Goal: Task Accomplishment & Management: Use online tool/utility

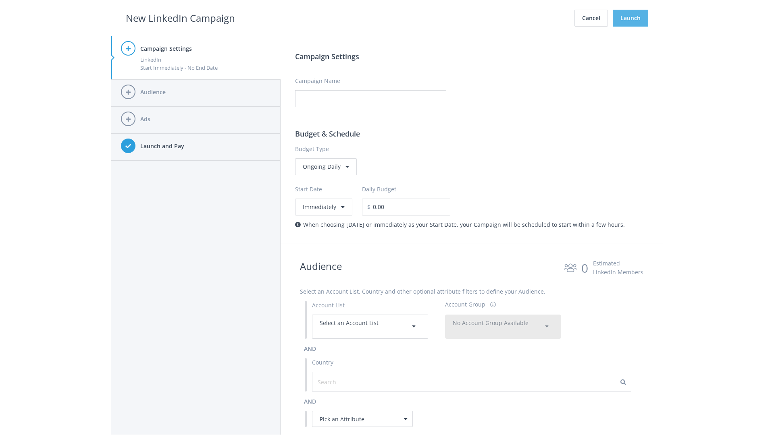
click at [631, 18] on button "Launch" at bounding box center [630, 18] width 35 height 17
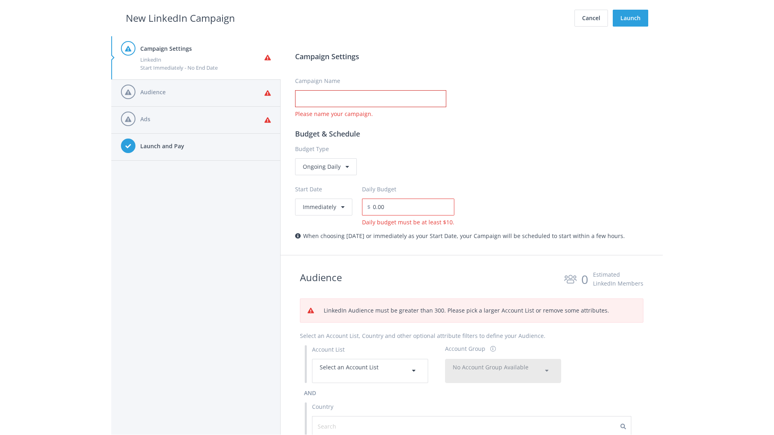
click at [371, 99] on input "Campaign Name" at bounding box center [370, 98] width 151 height 17
click at [180, 18] on h2 "New LinkedIn Campaign" at bounding box center [180, 17] width 109 height 15
type input "Campaign Name"
click at [180, 18] on h2 "New LinkedIn Campaign" at bounding box center [180, 17] width 109 height 15
click at [370, 371] on span "Select an Account List" at bounding box center [349, 368] width 59 height 8
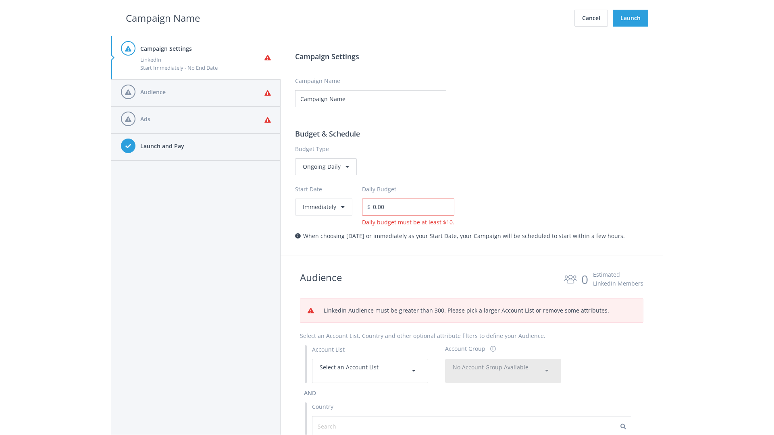
click at [503, 371] on span "No Account Group Available" at bounding box center [491, 368] width 76 height 8
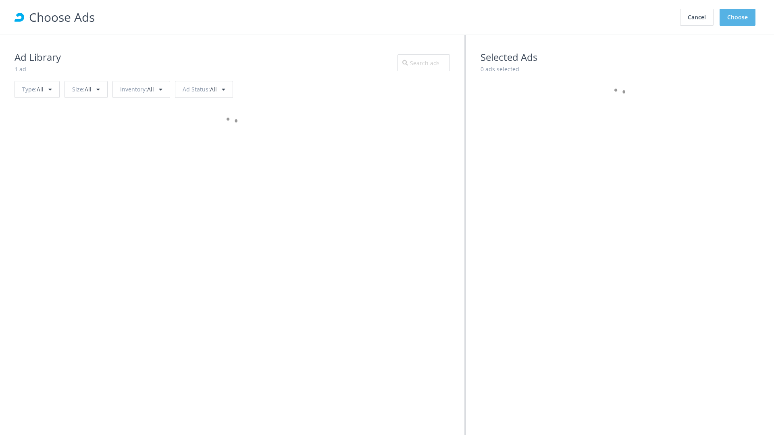
click at [738, 17] on button "Choose" at bounding box center [738, 17] width 36 height 17
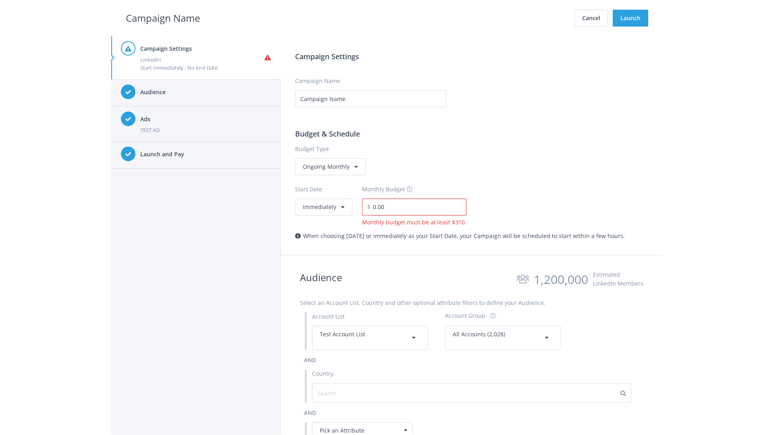
click at [416, 207] on input "0.00" at bounding box center [419, 207] width 96 height 17
click at [163, 18] on h2 "Campaign Name" at bounding box center [163, 17] width 74 height 15
type input "2,000.00"
click at [323, 207] on button "Immediately" at bounding box center [323, 207] width 57 height 17
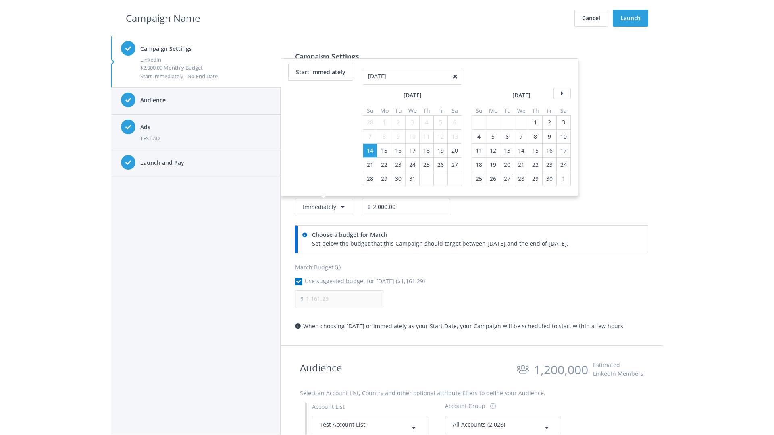
click at [426, 108] on table "March 2021 Su Mo Tu We Th Fr Sa 28 1 2 3 4 5 6 7 8 9 10 11 12 13 14 15 16 17 18…" at bounding box center [412, 140] width 99 height 91
type input "04/01/2021"
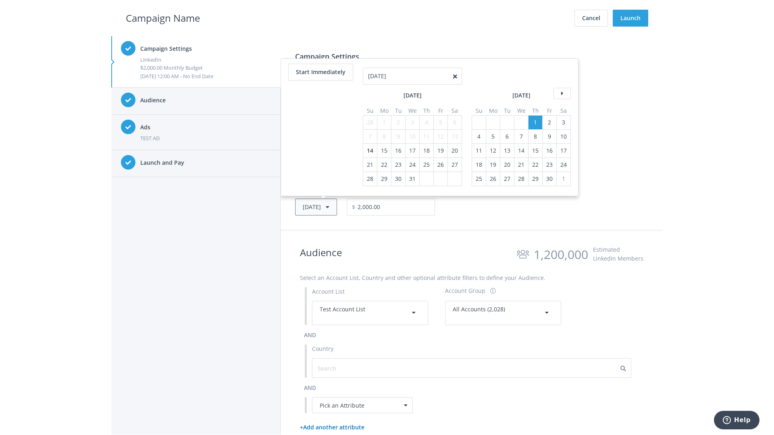
click at [328, 207] on button "Thu, Apr 1, 2021" at bounding box center [316, 207] width 42 height 17
click at [561, 79] on icon at bounding box center [562, 79] width 17 height 11
click at [369, 122] on div "4" at bounding box center [370, 123] width 10 height 14
type input "05/02/2021"
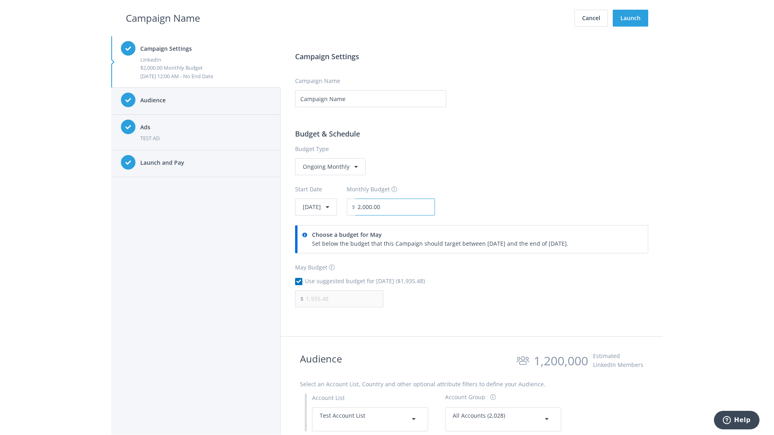
click at [417, 207] on input "2,000.00" at bounding box center [395, 207] width 80 height 17
click at [163, 18] on h2 "Campaign Name" at bounding box center [163, 17] width 74 height 15
type input "2,500.00"
type input "2,419.35"
checkbox input "false"
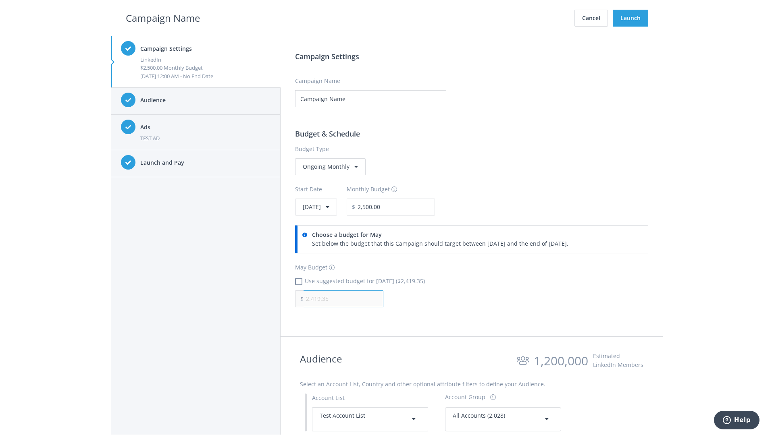
click at [344, 299] on input "2,419.35" at bounding box center [344, 299] width 80 height 17
type input "1,000.00"
click at [163, 18] on h2 "Campaign Name" at bounding box center [163, 17] width 74 height 15
click at [417, 207] on input "2,500.00" at bounding box center [395, 207] width 80 height 17
click at [163, 18] on h2 "Campaign Name" at bounding box center [163, 17] width 74 height 15
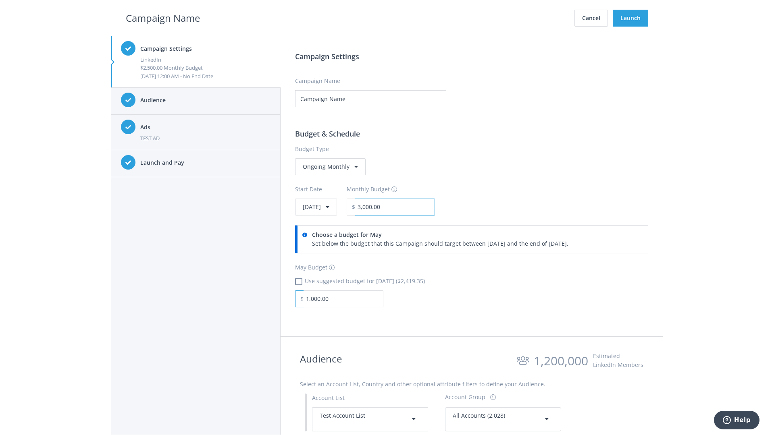
click at [417, 207] on input "3,000.00" at bounding box center [395, 207] width 80 height 17
click at [163, 18] on h2 "Campaign Name" at bounding box center [163, 17] width 74 height 15
type input "2,500.00"
checkbox input "true"
type input "2,419.35"
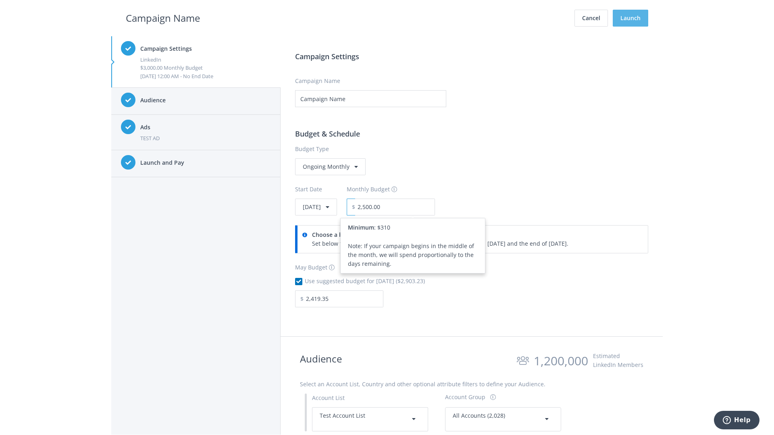
click at [631, 18] on button "Launch" at bounding box center [630, 18] width 35 height 17
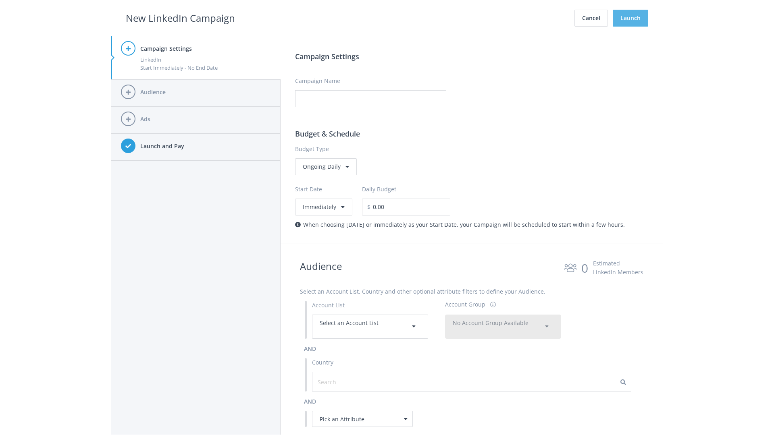
click at [631, 18] on button "Launch" at bounding box center [630, 18] width 35 height 17
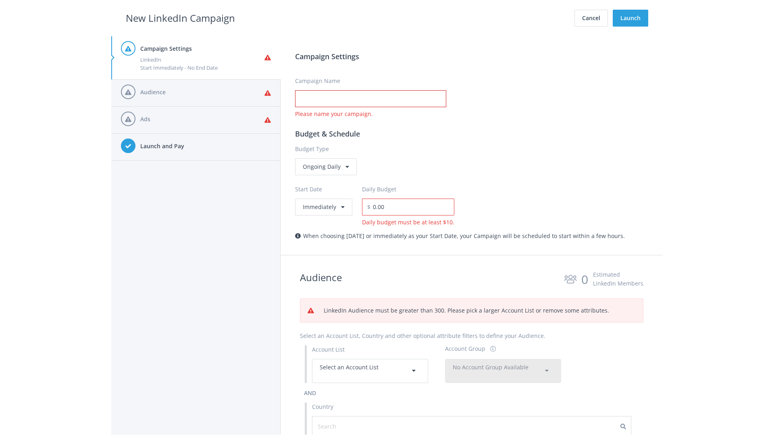
click at [371, 99] on input "Campaign Name" at bounding box center [370, 98] width 151 height 17
click at [180, 18] on h2 "New LinkedIn Campaign" at bounding box center [180, 17] width 109 height 15
type input "Campaign Name"
click at [180, 18] on h2 "New LinkedIn Campaign" at bounding box center [180, 17] width 109 height 15
click at [370, 371] on span "Select an Account List" at bounding box center [349, 368] width 59 height 8
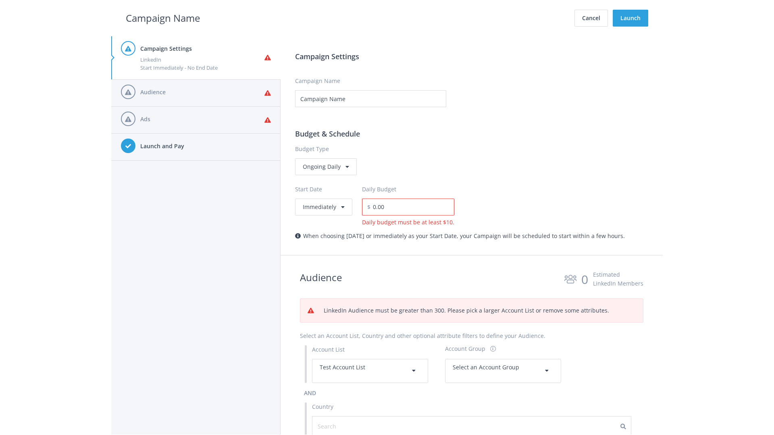
click at [503, 364] on span "Select an Account Group" at bounding box center [486, 368] width 67 height 8
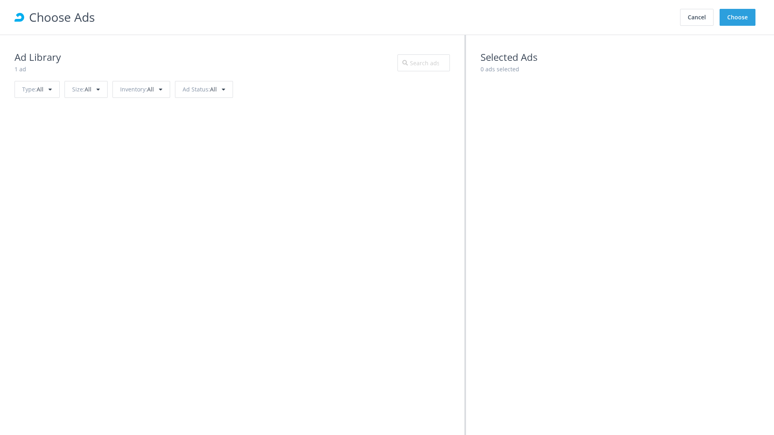
scroll to position [363, 0]
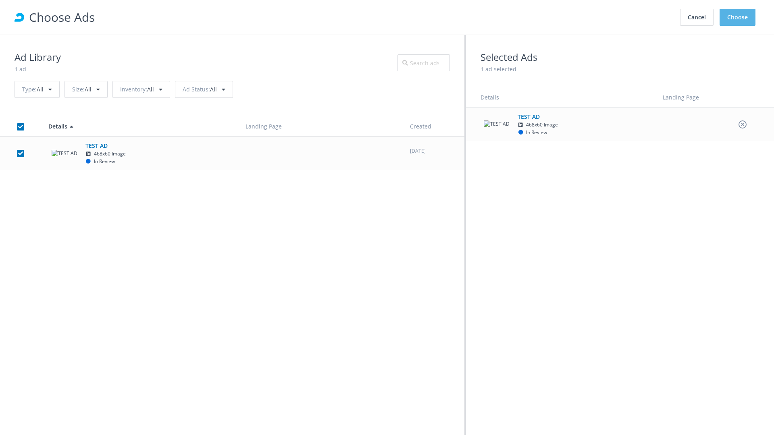
click at [738, 17] on button "Choose" at bounding box center [738, 17] width 36 height 17
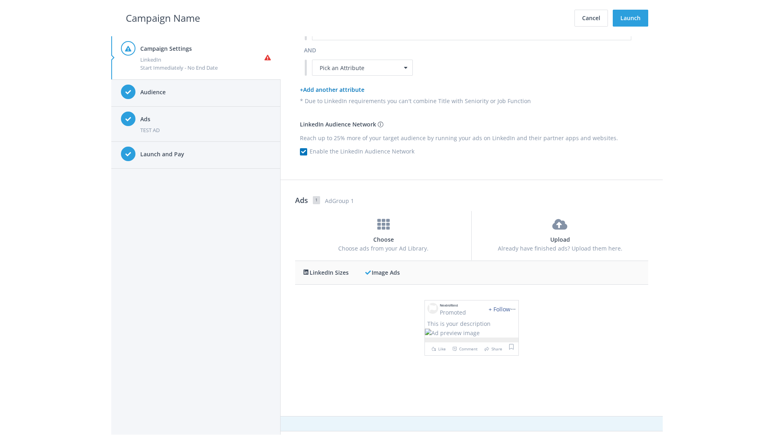
scroll to position [0, 0]
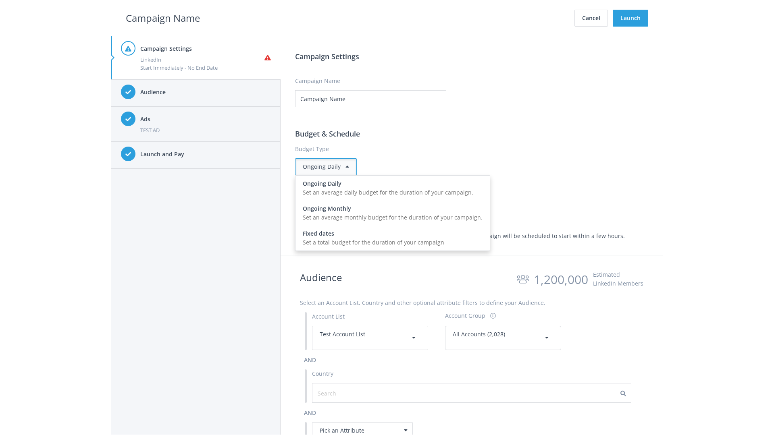
click at [410, 207] on input "0.00" at bounding box center [413, 207] width 84 height 17
click at [163, 18] on h2 "Campaign Name" at bounding box center [163, 17] width 74 height 15
type input "15.00"
click at [631, 18] on button "Launch" at bounding box center [630, 18] width 35 height 17
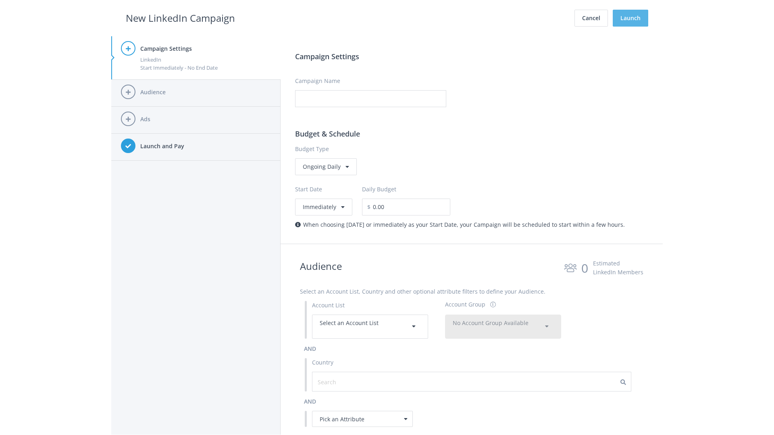
click at [631, 18] on button "Launch" at bounding box center [630, 18] width 35 height 17
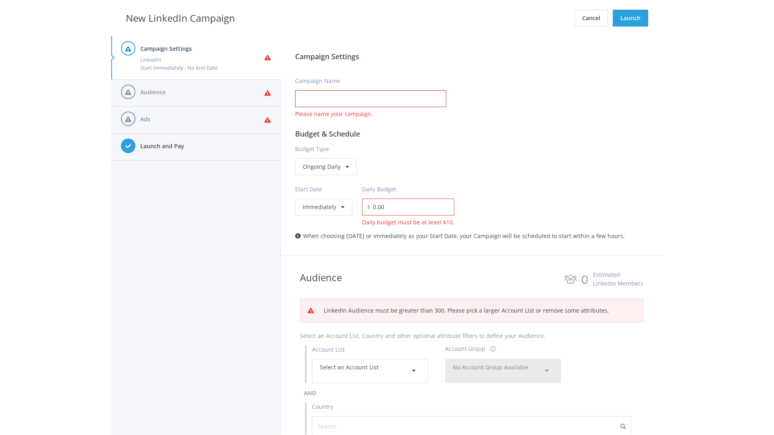
click at [371, 99] on input "Campaign Name" at bounding box center [370, 98] width 151 height 17
click at [180, 18] on h2 "New LinkedIn Campaign" at bounding box center [180, 17] width 109 height 15
type input "Campaign Name"
click at [180, 18] on h2 "New LinkedIn Campaign" at bounding box center [180, 17] width 109 height 15
click at [370, 371] on span "Select an Account List" at bounding box center [349, 368] width 59 height 8
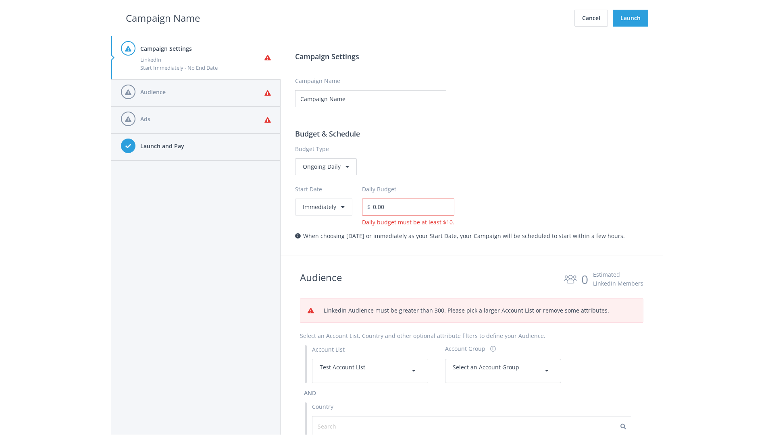
click at [503, 364] on span "Select an Account Group" at bounding box center [486, 368] width 67 height 8
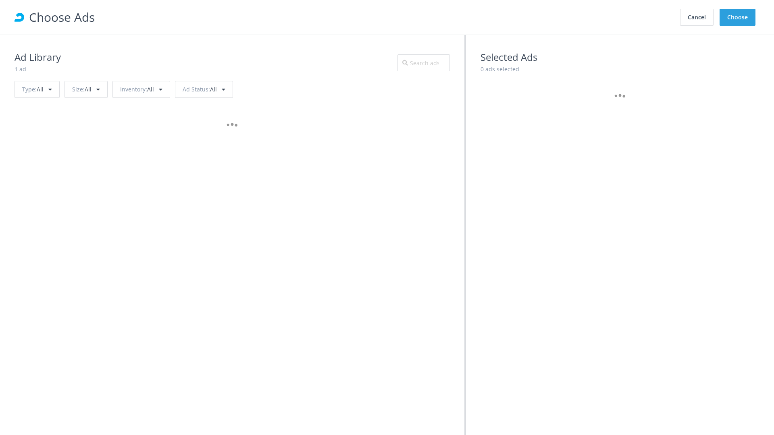
scroll to position [363, 0]
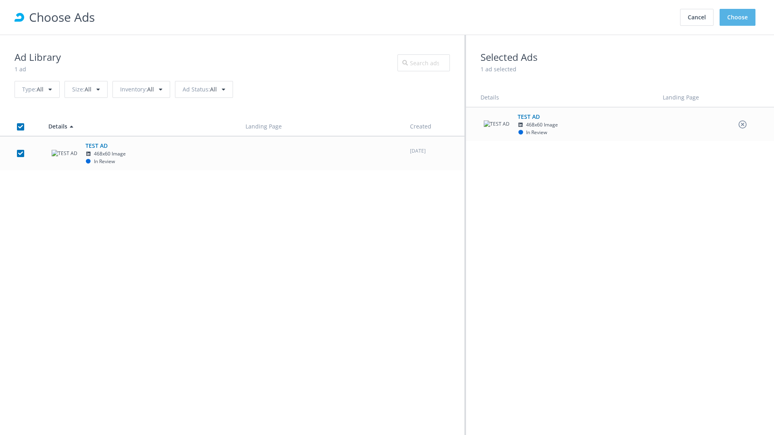
click at [738, 17] on button "Choose" at bounding box center [738, 17] width 36 height 17
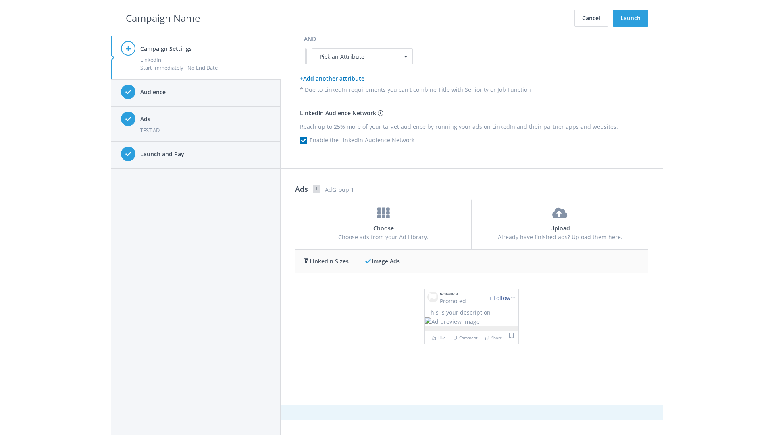
scroll to position [0, 0]
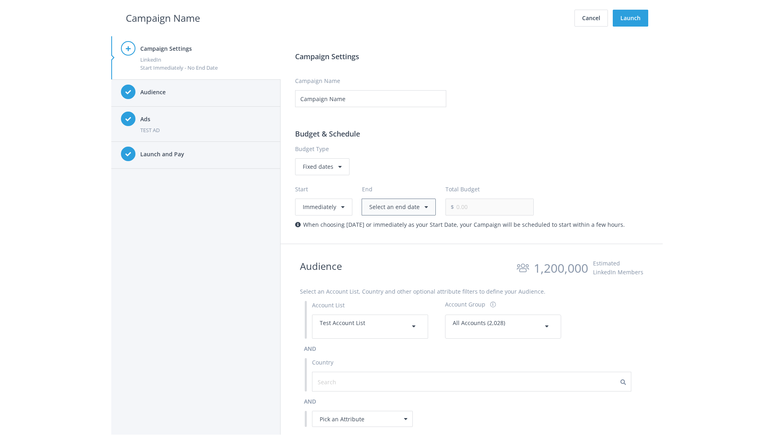
click at [397, 207] on button "Select an end date" at bounding box center [399, 207] width 74 height 17
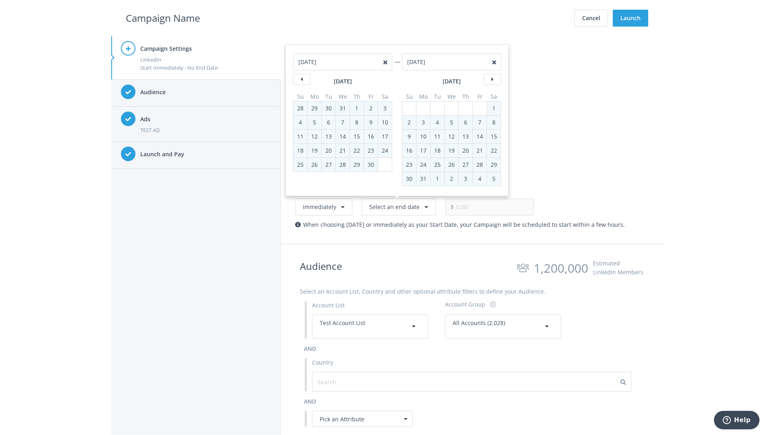
click at [409, 122] on div "2" at bounding box center [409, 123] width 10 height 14
type input "05/02/2021"
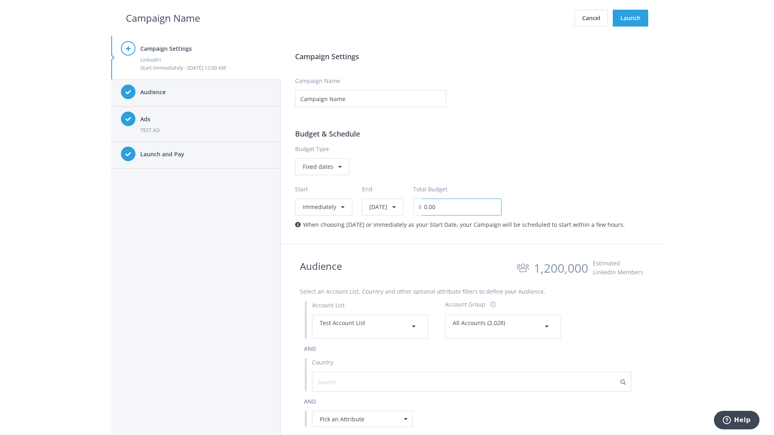
click at [482, 207] on input "0.00" at bounding box center [462, 207] width 80 height 17
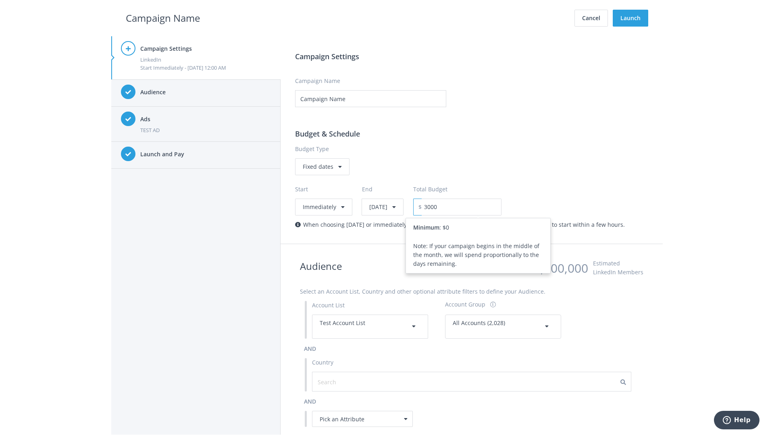
click at [163, 18] on h2 "Campaign Name" at bounding box center [163, 17] width 74 height 15
type input "3,000.00"
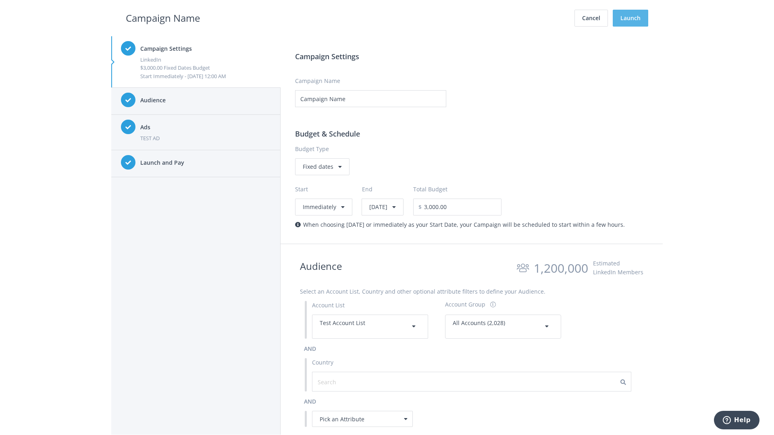
click at [631, 18] on button "Launch" at bounding box center [630, 18] width 35 height 17
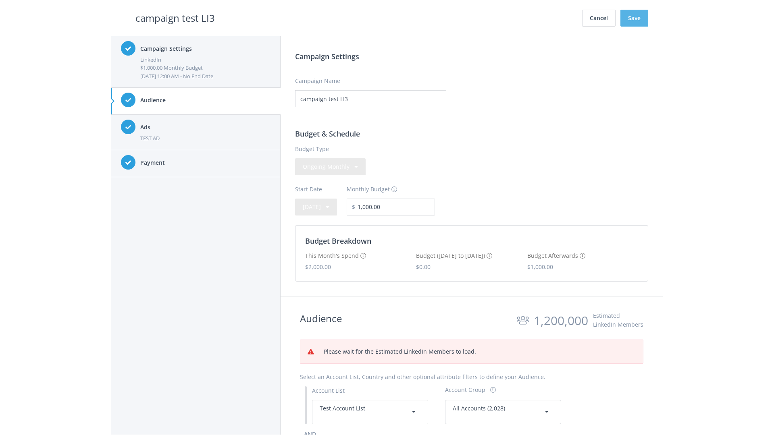
click at [634, 18] on button "Save" at bounding box center [635, 18] width 28 height 17
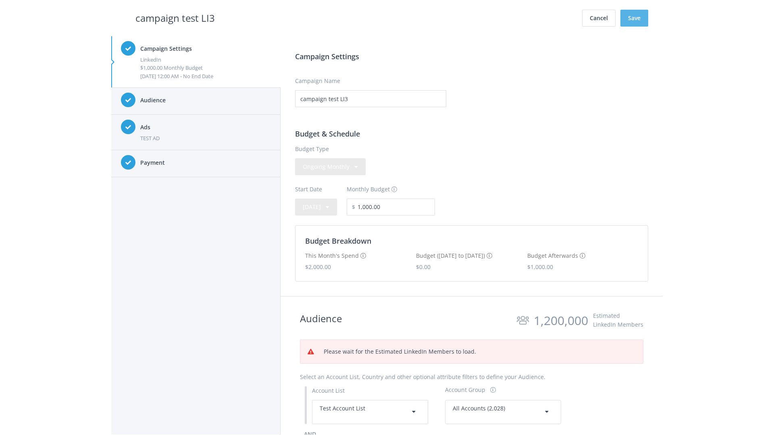
scroll to position [58, 0]
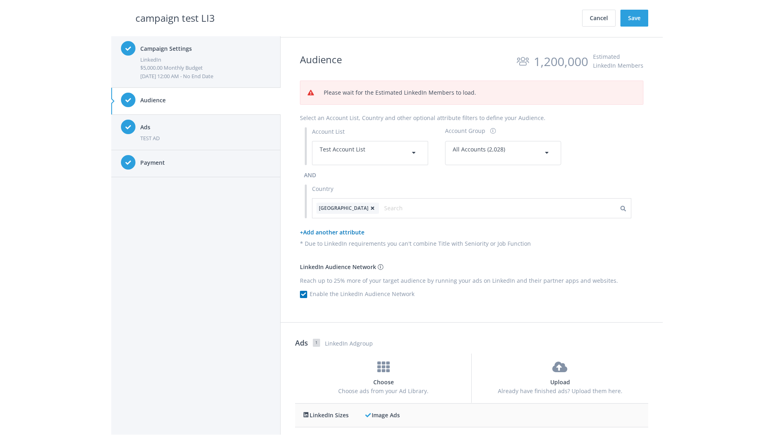
scroll to position [344, 0]
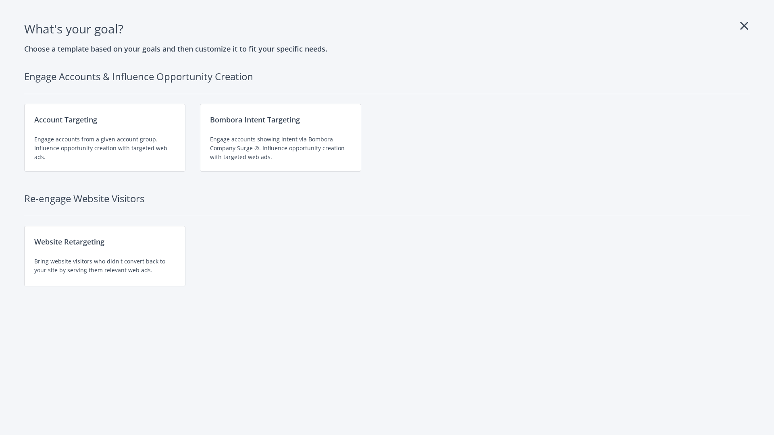
click at [105, 138] on div "Engage accounts from a given account group. Influence opportunity creation with…" at bounding box center [104, 148] width 141 height 27
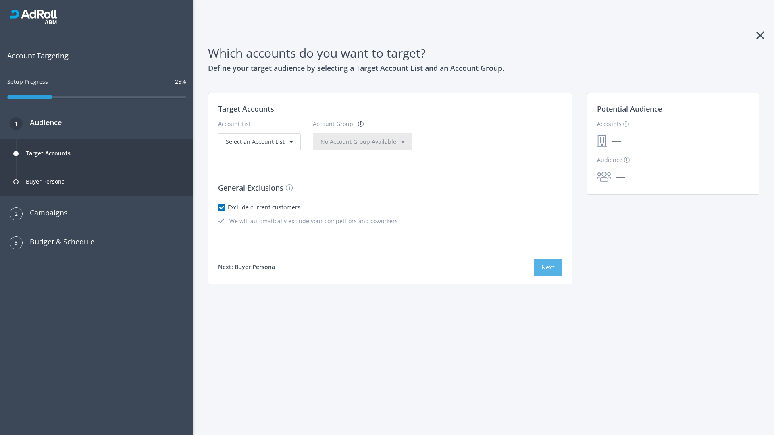
click at [548, 268] on button "Next" at bounding box center [548, 267] width 29 height 17
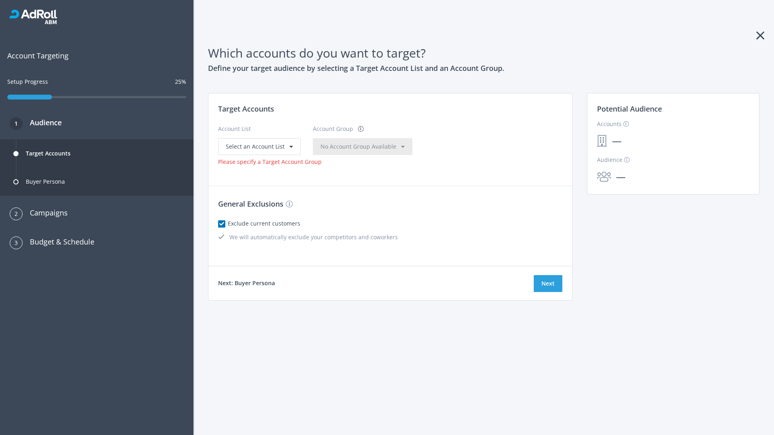
click at [258, 146] on span "Select an Account List" at bounding box center [255, 147] width 59 height 8
click at [342, 146] on span "No Account Group Available" at bounding box center [359, 147] width 76 height 8
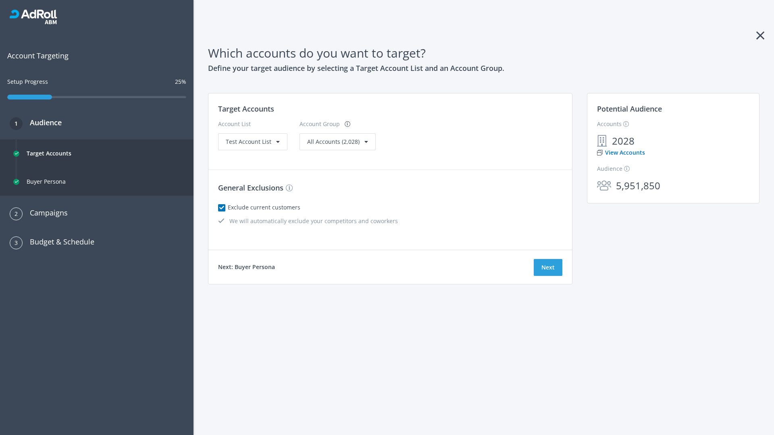
click at [621, 153] on link "View Accounts" at bounding box center [621, 152] width 48 height 9
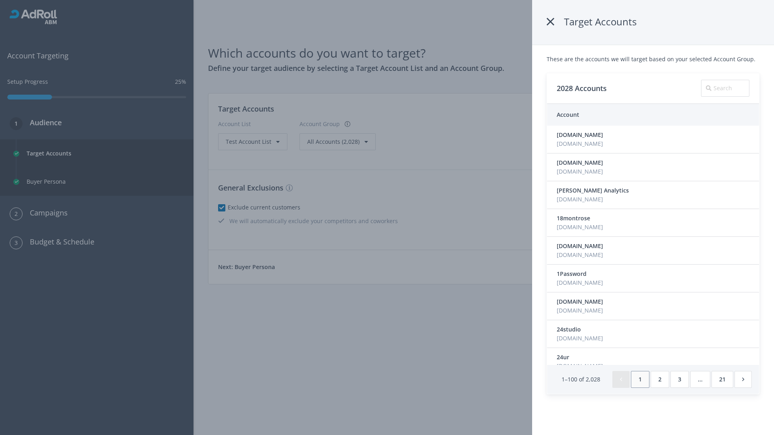
click at [552, 22] on icon at bounding box center [551, 22] width 8 height 15
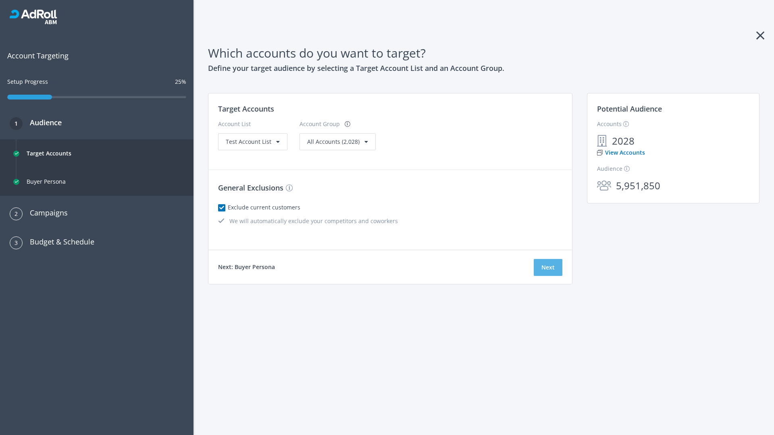
click at [548, 268] on button "Next" at bounding box center [548, 267] width 29 height 17
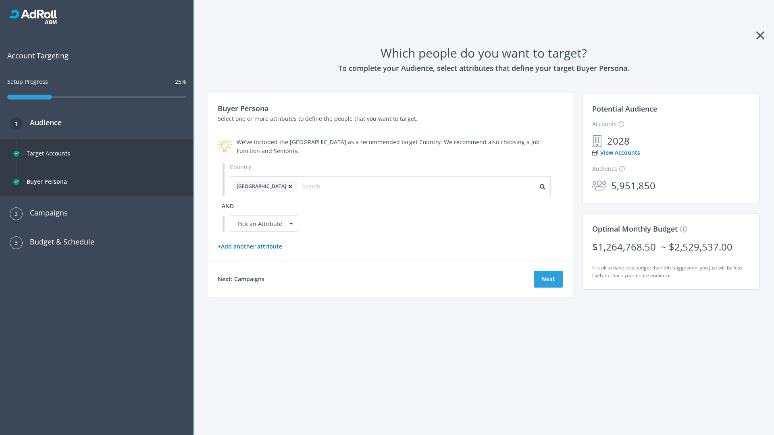
click at [286, 186] on icon at bounding box center [290, 186] width 8 height 5
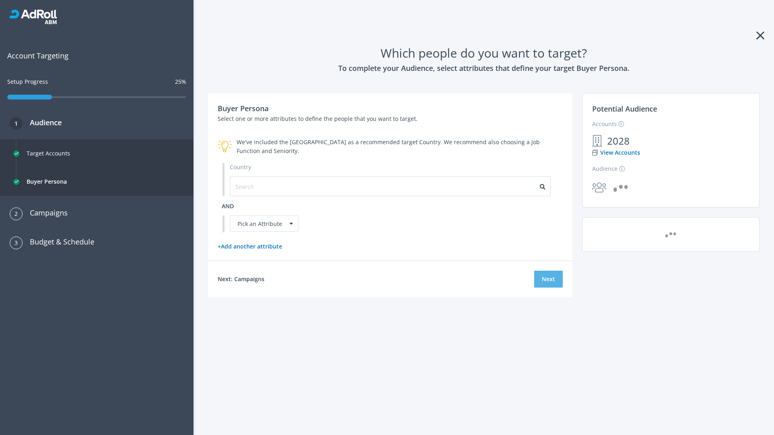
click at [548, 279] on button "Next" at bounding box center [548, 279] width 29 height 17
click at [267, 186] on input "text" at bounding box center [271, 186] width 72 height 9
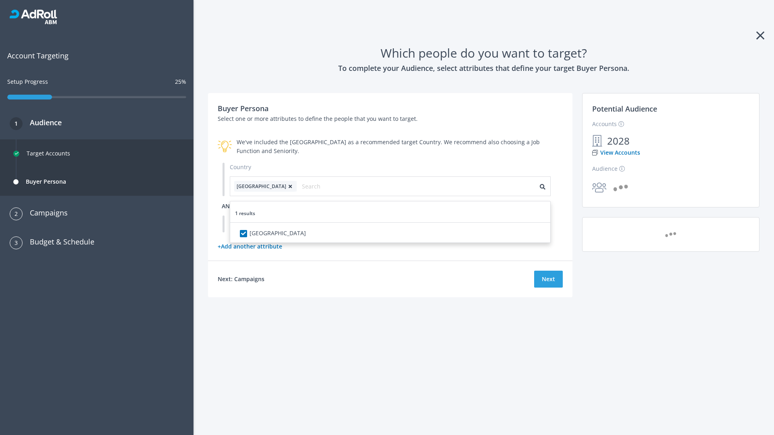
click at [228, 206] on span "and" at bounding box center [228, 206] width 12 height 8
click at [264, 224] on div "Pick an Attribute" at bounding box center [264, 224] width 69 height 16
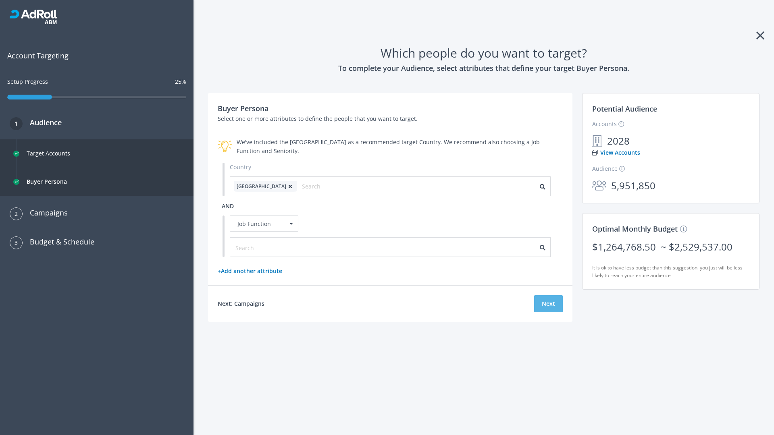
click at [548, 304] on button "Next" at bounding box center [548, 304] width 29 height 17
click at [267, 247] on input "text" at bounding box center [271, 248] width 72 height 9
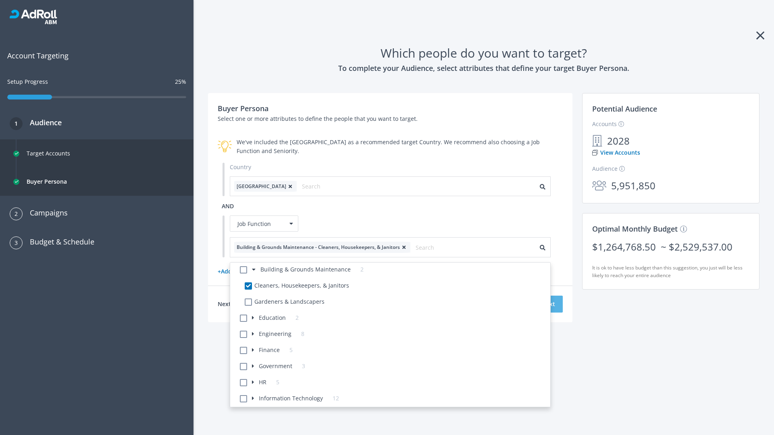
click at [548, 304] on button "Next" at bounding box center [548, 304] width 29 height 17
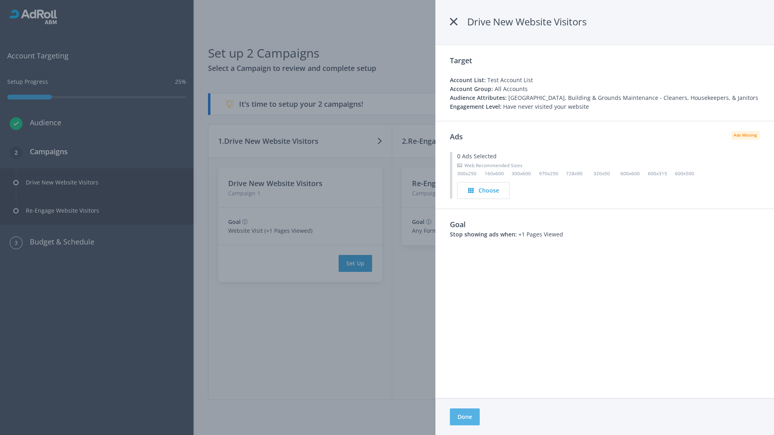
click at [465, 417] on button "Done" at bounding box center [465, 417] width 30 height 17
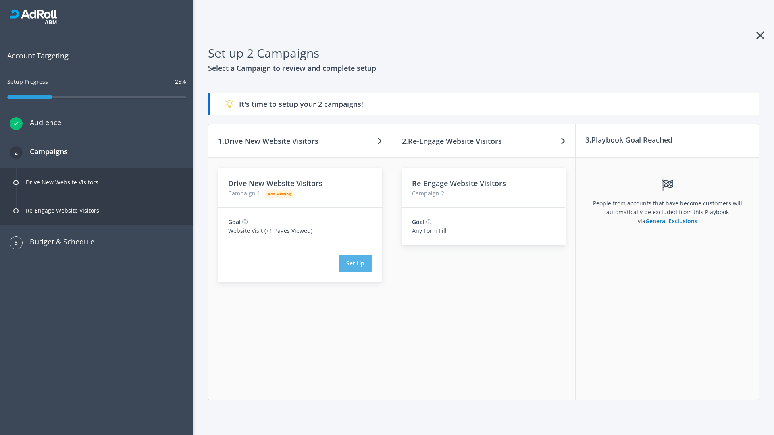
click at [355, 264] on button "Set Up" at bounding box center [355, 263] width 33 height 17
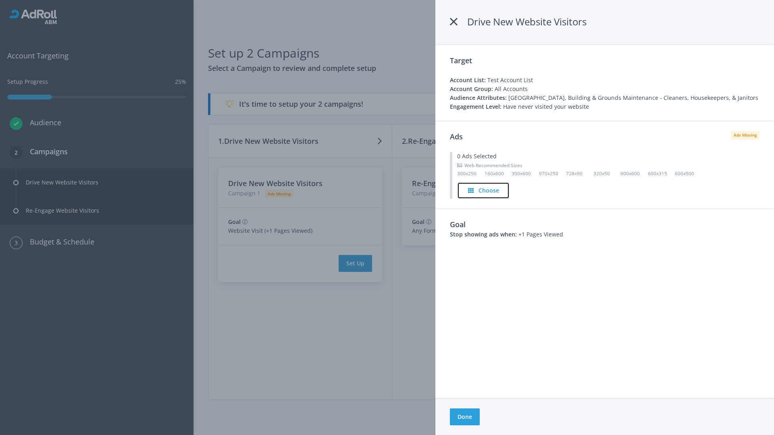
click at [484, 190] on h4 "Choose" at bounding box center [489, 190] width 21 height 9
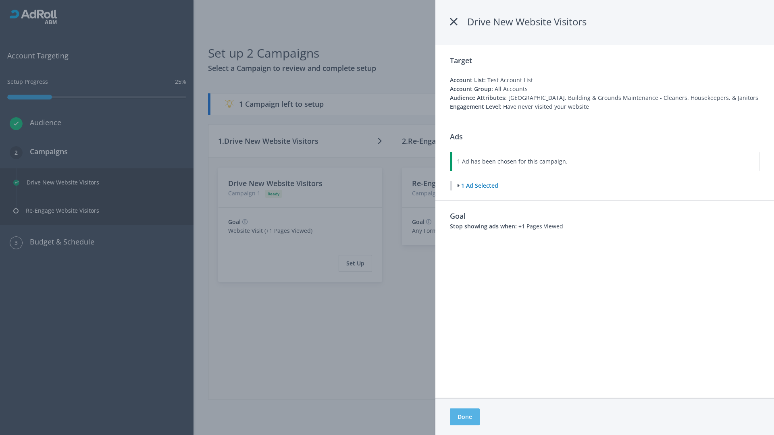
click at [465, 417] on button "Done" at bounding box center [465, 417] width 30 height 17
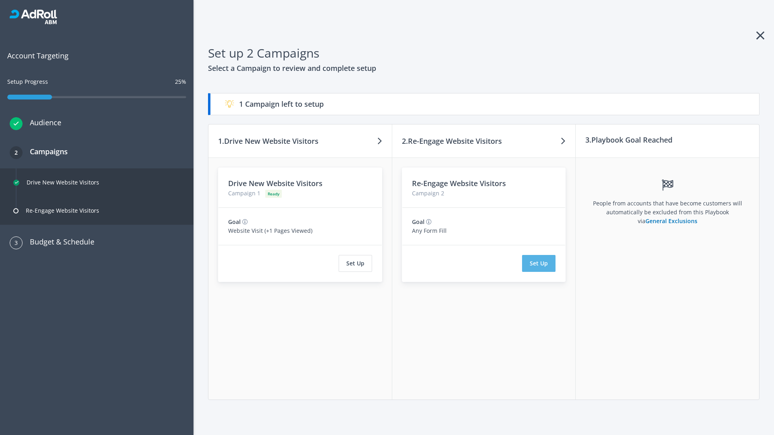
click at [539, 264] on button "Set Up" at bounding box center [538, 263] width 33 height 17
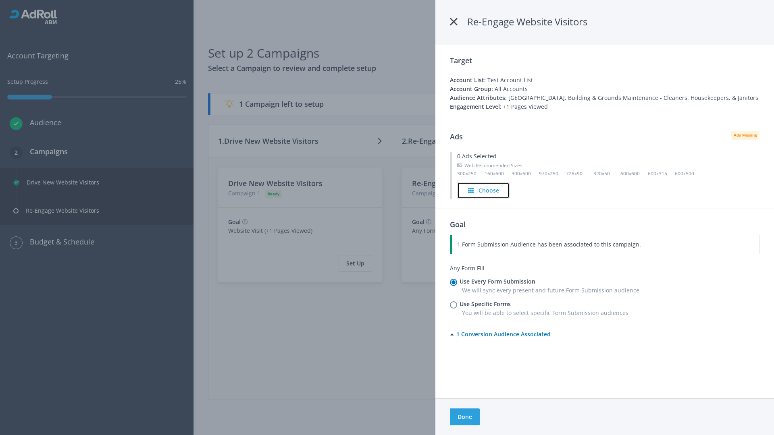
click at [484, 190] on h4 "Choose" at bounding box center [489, 190] width 21 height 9
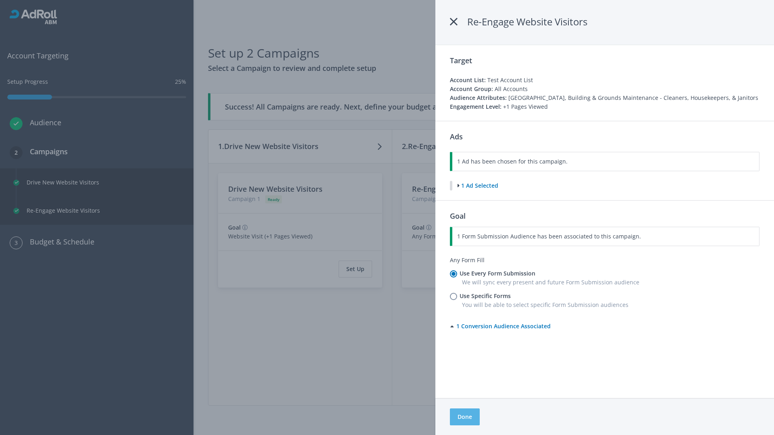
click at [465, 417] on button "Done" at bounding box center [465, 417] width 30 height 17
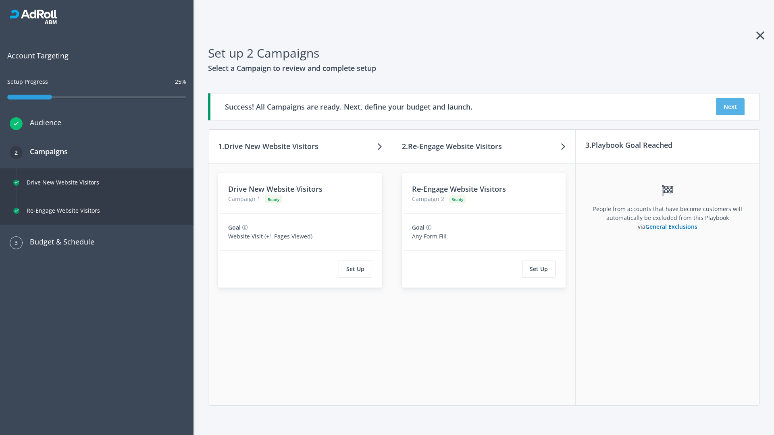
click at [730, 107] on button "Next" at bounding box center [730, 106] width 29 height 17
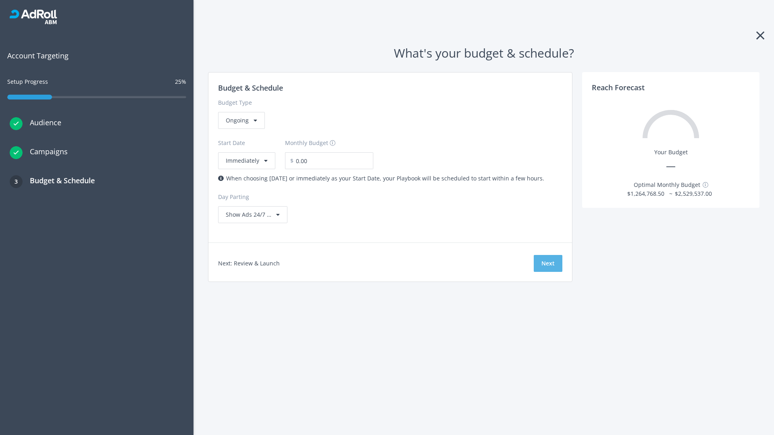
click at [548, 264] on button "Next" at bounding box center [548, 263] width 29 height 17
click at [241, 129] on div "Ongoing" at bounding box center [241, 120] width 47 height 17
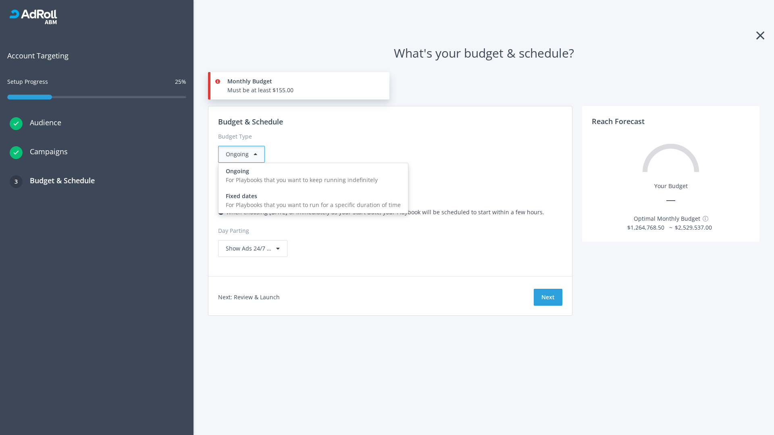
click at [311, 201] on div "For Playbooks that you want to run for a specific duration of time" at bounding box center [313, 205] width 175 height 9
click at [245, 154] on div "Ongoing" at bounding box center [241, 154] width 47 height 17
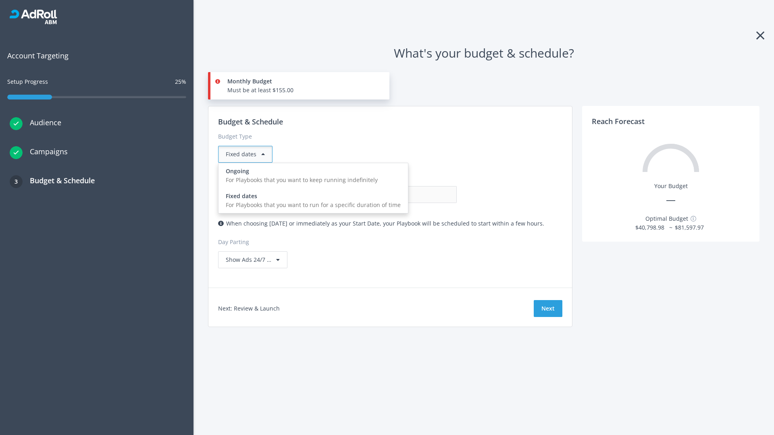
click at [311, 176] on div "For Playbooks that you want to keep running indefinitely" at bounding box center [313, 180] width 175 height 9
click at [377, 195] on input "0.00" at bounding box center [417, 194] width 80 height 17
click at [377, 195] on input "1.00" at bounding box center [417, 194] width 80 height 17
type input "1,000.00"
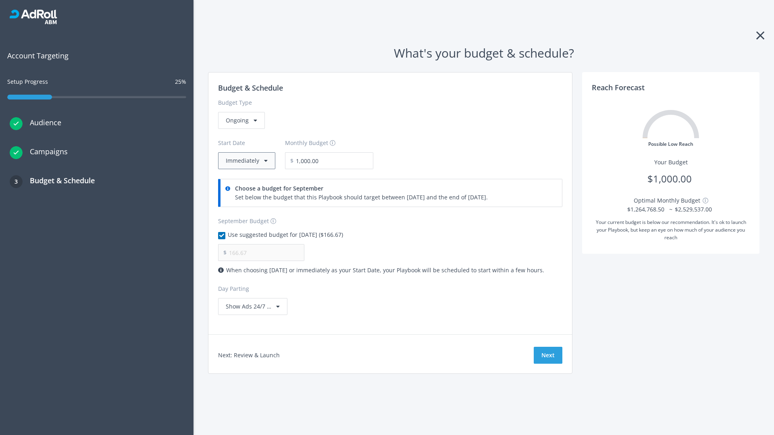
click at [246, 161] on button "Immediately" at bounding box center [246, 160] width 57 height 17
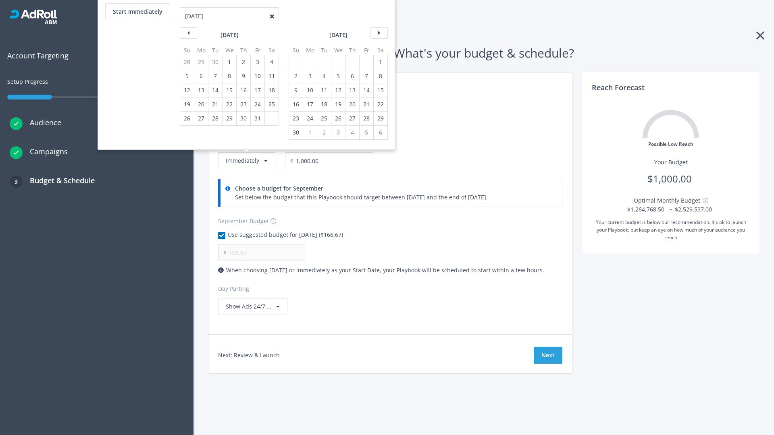
click at [295, 76] on div "2" at bounding box center [296, 76] width 10 height 14
type input "966.67"
click at [380, 62] on div "1" at bounding box center [380, 62] width 10 height 14
click at [137, 12] on button "Start Immediately" at bounding box center [137, 11] width 65 height 17
type input "[DATE]"
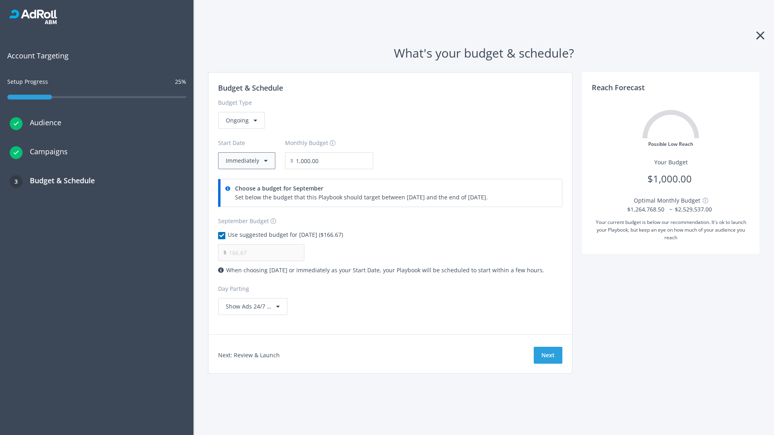
click at [246, 161] on button "Immediately" at bounding box center [246, 160] width 57 height 17
click at [548, 356] on button "Next" at bounding box center [548, 355] width 29 height 17
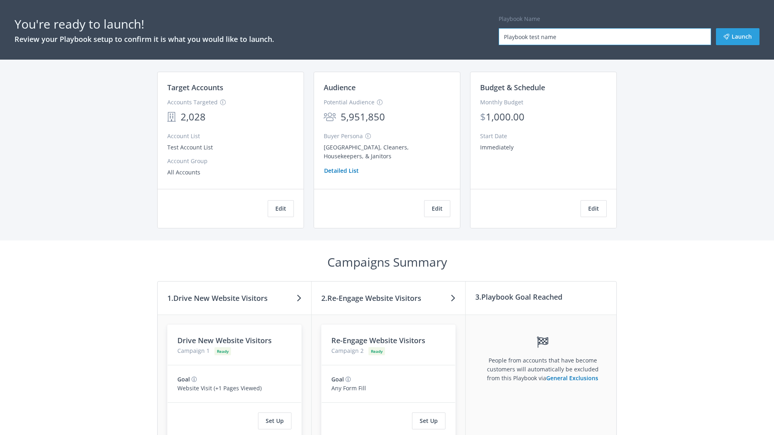
type input "Playbook test name"
click at [738, 37] on button "Launch" at bounding box center [738, 36] width 44 height 17
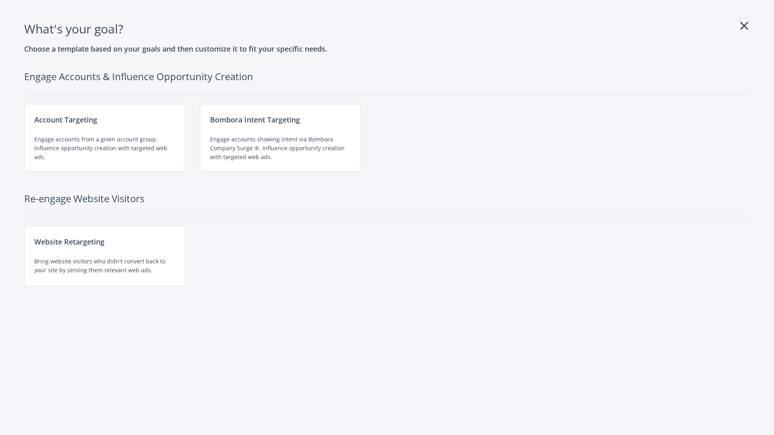
click at [281, 138] on div "Engage accounts showing intent via Bombora Company Surge ®. Influence opportuni…" at bounding box center [280, 148] width 141 height 27
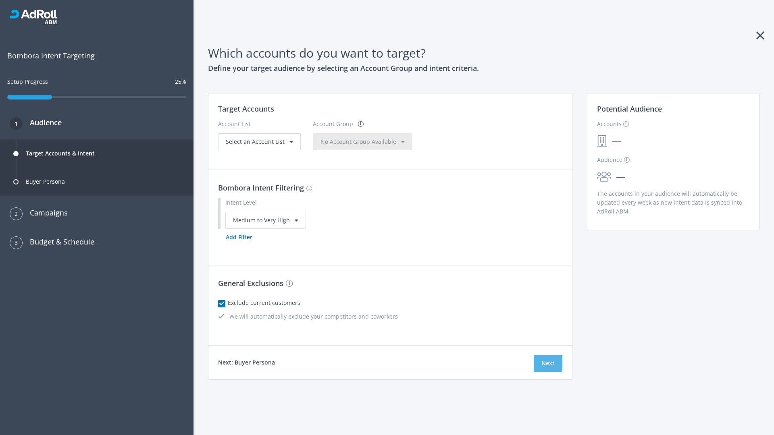
click at [548, 363] on button "Next" at bounding box center [548, 363] width 29 height 17
click at [239, 246] on button "Add Filter" at bounding box center [239, 237] width 42 height 17
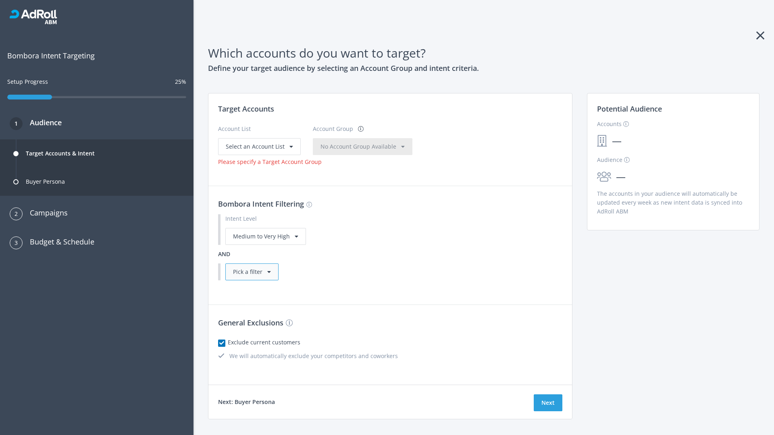
click at [252, 272] on div "Pick a filter" at bounding box center [251, 272] width 53 height 17
click at [548, 395] on button "Next" at bounding box center [548, 403] width 29 height 17
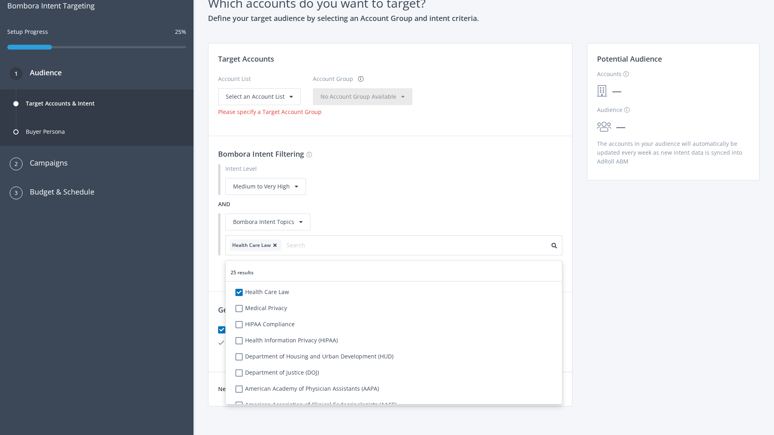
click at [258, 96] on span "Select an Account List" at bounding box center [255, 97] width 59 height 8
click at [367, 96] on span "No Account Group Available" at bounding box center [359, 97] width 76 height 8
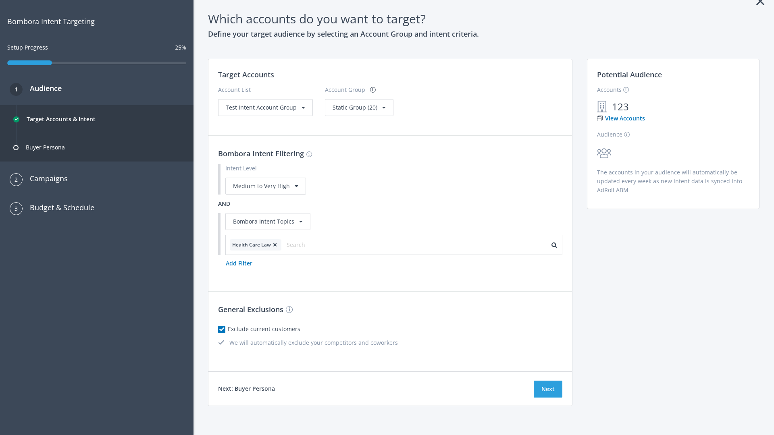
scroll to position [34, 0]
click at [356, 107] on span "Static Group (20)" at bounding box center [355, 108] width 45 height 8
click at [265, 111] on span "Test Intent Account Group" at bounding box center [261, 108] width 71 height 8
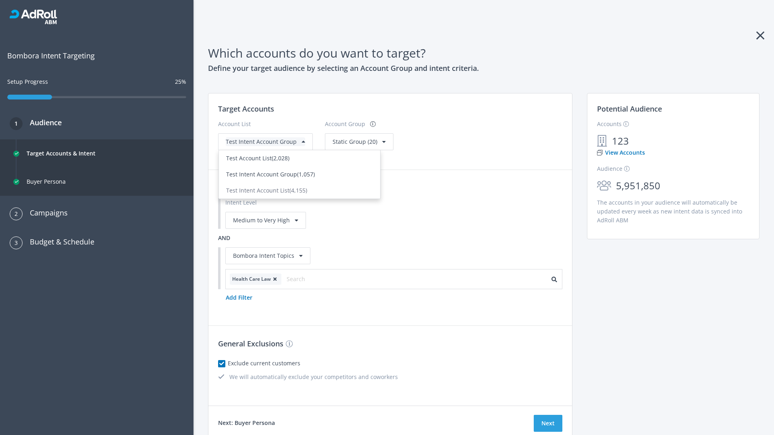
click at [300, 163] on div "Test Account List (2,028)" at bounding box center [299, 158] width 147 height 9
click at [342, 146] on span "Static Group (20)" at bounding box center [355, 142] width 45 height 8
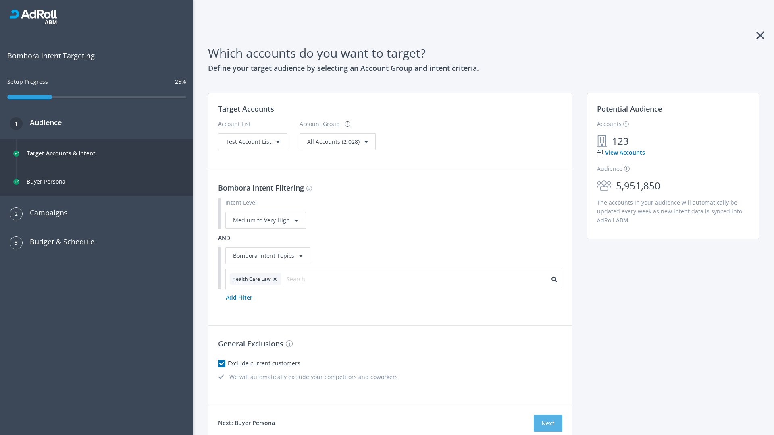
click at [548, 424] on button "Next" at bounding box center [548, 423] width 29 height 17
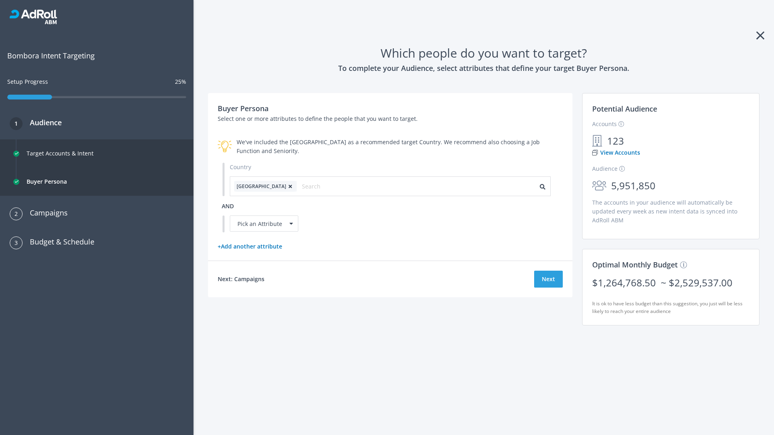
click at [286, 186] on icon at bounding box center [290, 186] width 8 height 5
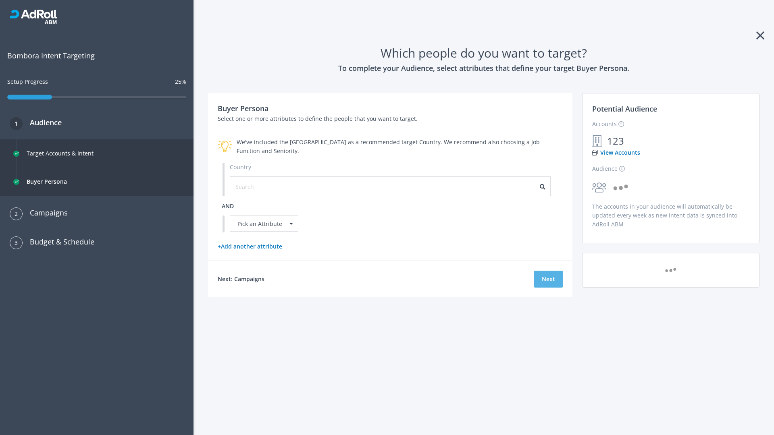
click at [548, 279] on button "Next" at bounding box center [548, 279] width 29 height 17
click at [267, 186] on input "text" at bounding box center [271, 186] width 72 height 9
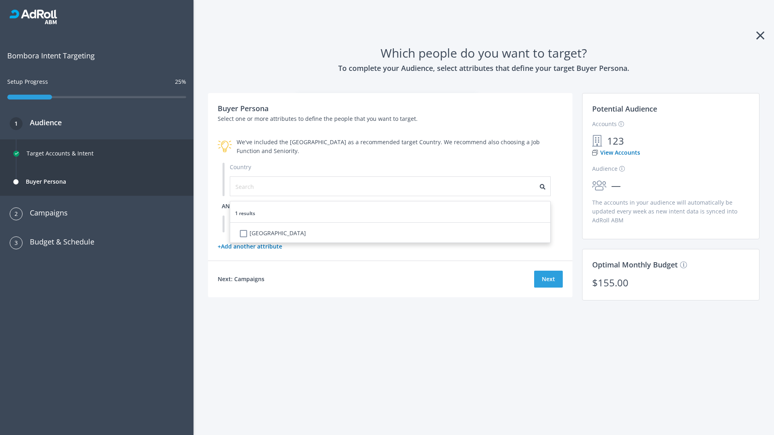
click at [393, 234] on li "[GEOGRAPHIC_DATA]" at bounding box center [392, 235] width 315 height 16
checkbox input "true"
click at [228, 206] on span "and" at bounding box center [228, 206] width 12 height 8
click at [264, 224] on div "Pick an Attribute" at bounding box center [264, 224] width 69 height 16
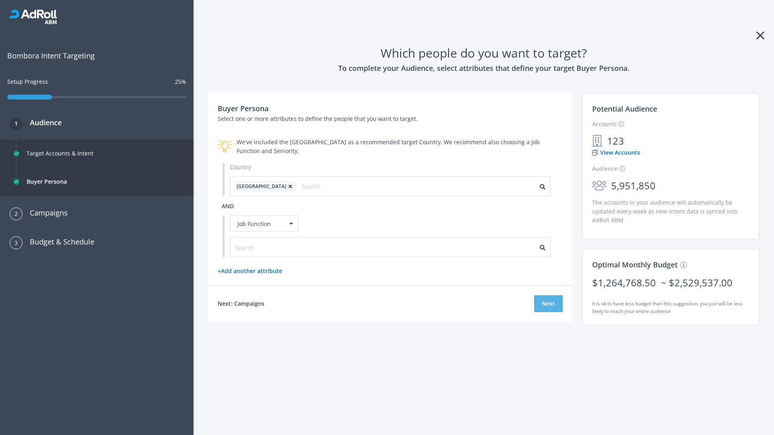
click at [548, 304] on button "Next" at bounding box center [548, 304] width 29 height 17
click at [267, 247] on input "text" at bounding box center [271, 248] width 72 height 9
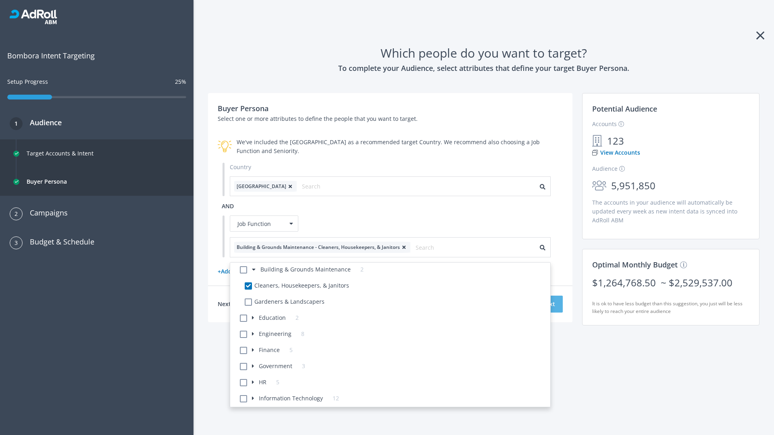
click at [548, 304] on button "Next" at bounding box center [548, 304] width 29 height 17
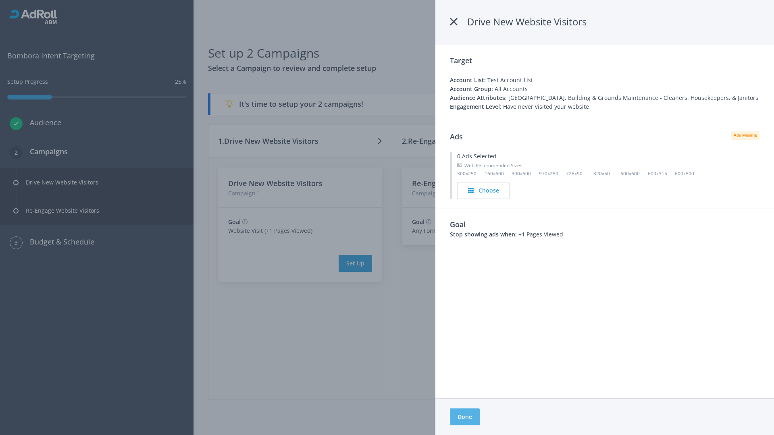
click at [465, 417] on button "Done" at bounding box center [465, 417] width 30 height 17
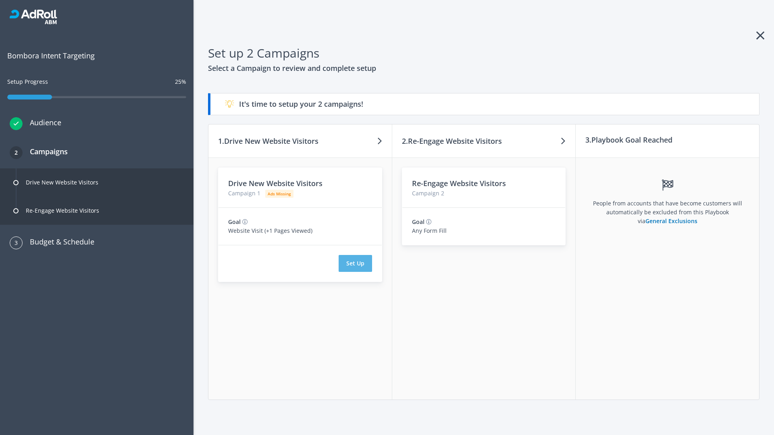
click at [355, 264] on button "Set Up" at bounding box center [355, 263] width 33 height 17
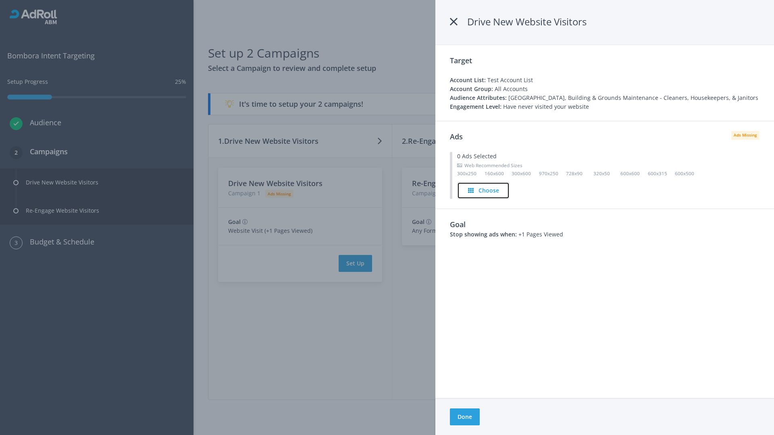
click at [484, 190] on h4 "Choose" at bounding box center [489, 190] width 21 height 9
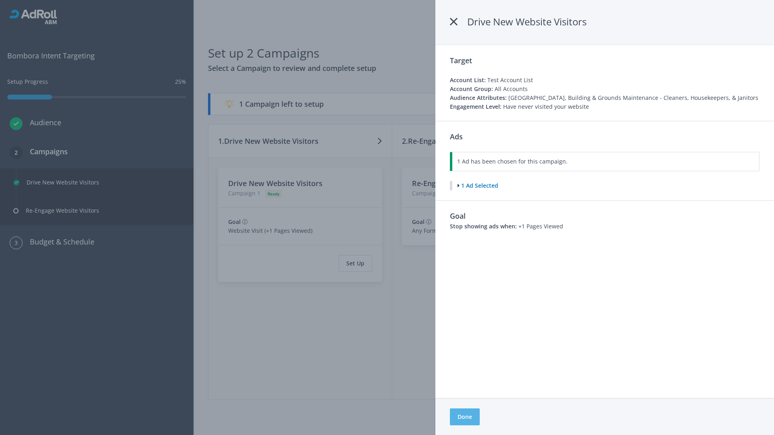
click at [465, 417] on button "Done" at bounding box center [465, 417] width 30 height 17
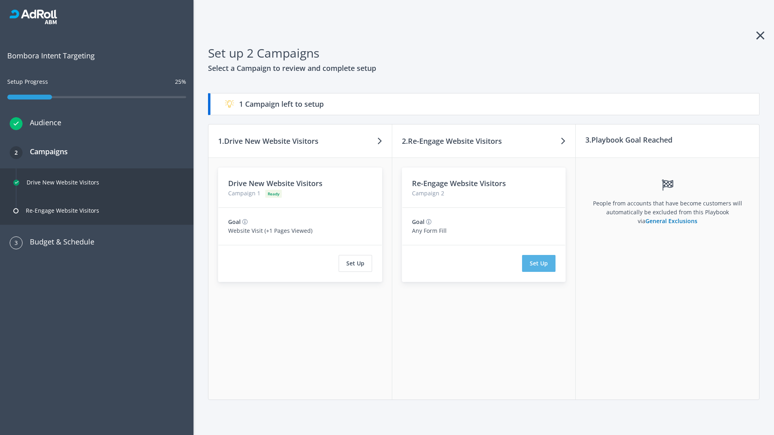
click at [539, 264] on button "Set Up" at bounding box center [538, 263] width 33 height 17
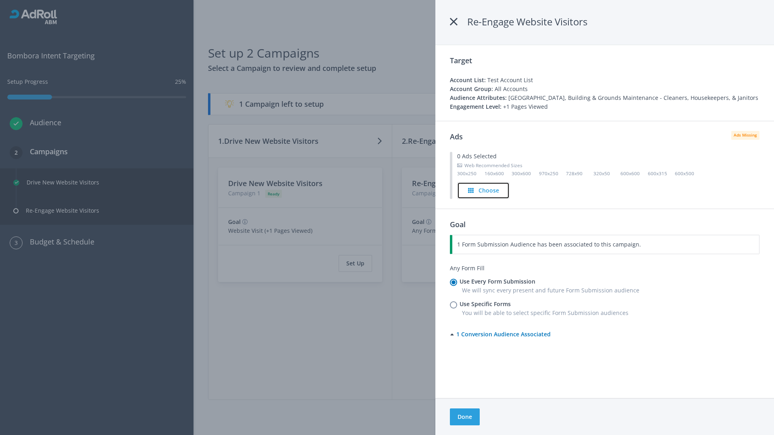
click at [483, 190] on h4 "Choose" at bounding box center [489, 190] width 21 height 9
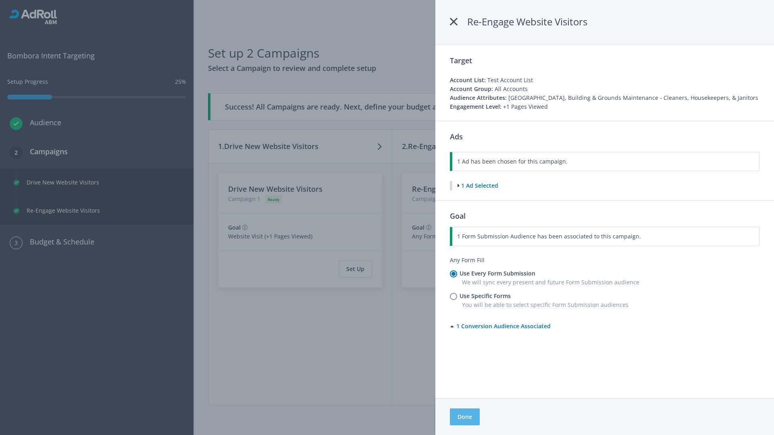
click at [465, 417] on button "Done" at bounding box center [465, 417] width 30 height 17
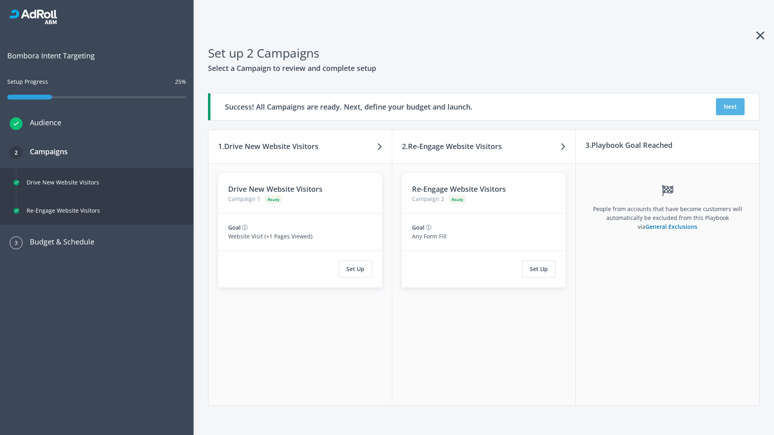
click at [730, 107] on button "Next" at bounding box center [730, 106] width 29 height 17
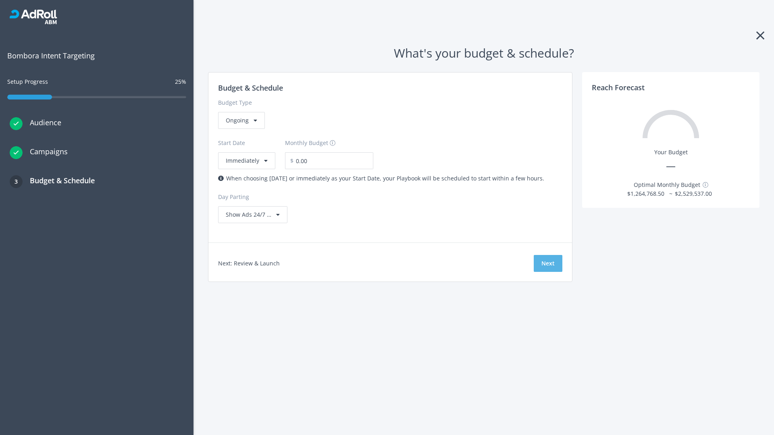
click at [548, 264] on button "Next" at bounding box center [548, 263] width 29 height 17
click at [241, 129] on div "Ongoing" at bounding box center [241, 120] width 47 height 17
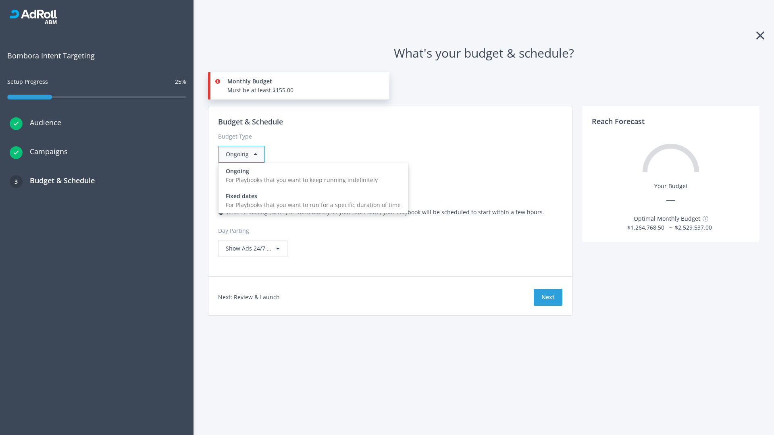
click at [311, 201] on div "For Playbooks that you want to run for a specific duration of time" at bounding box center [313, 205] width 175 height 9
click at [245, 154] on div "Ongoing" at bounding box center [241, 154] width 47 height 17
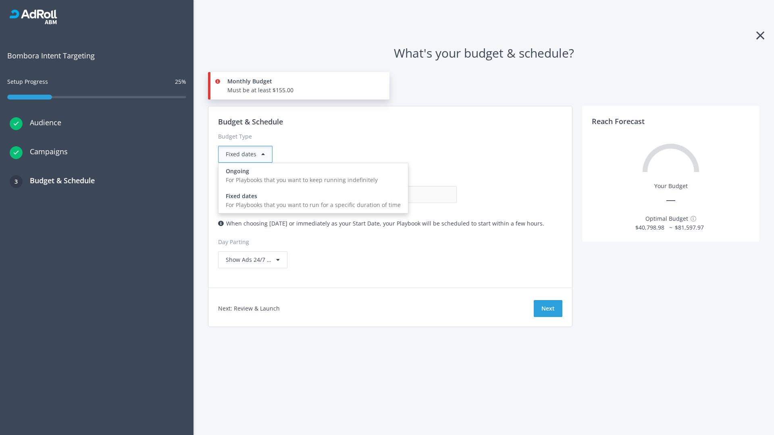
click at [311, 176] on div "For Playbooks that you want to keep running indefinitely" at bounding box center [313, 180] width 175 height 9
click at [377, 195] on input "0.00" at bounding box center [417, 194] width 80 height 17
click at [377, 195] on input "1.00" at bounding box center [417, 194] width 80 height 17
type input "1,000.00"
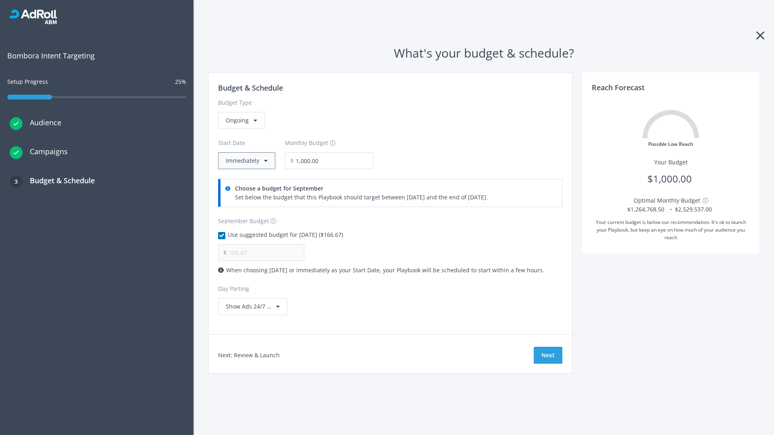
click at [246, 161] on button "Immediately" at bounding box center [246, 160] width 57 height 17
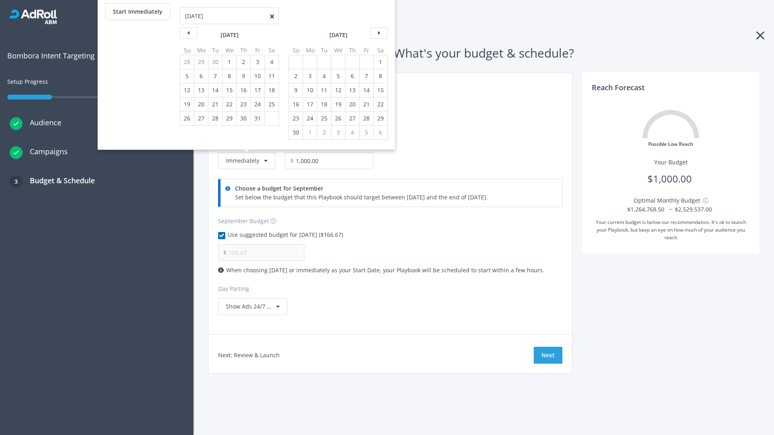
click at [295, 76] on div "2" at bounding box center [296, 76] width 10 height 14
type input "966.67"
click at [380, 62] on div "1" at bounding box center [380, 62] width 10 height 14
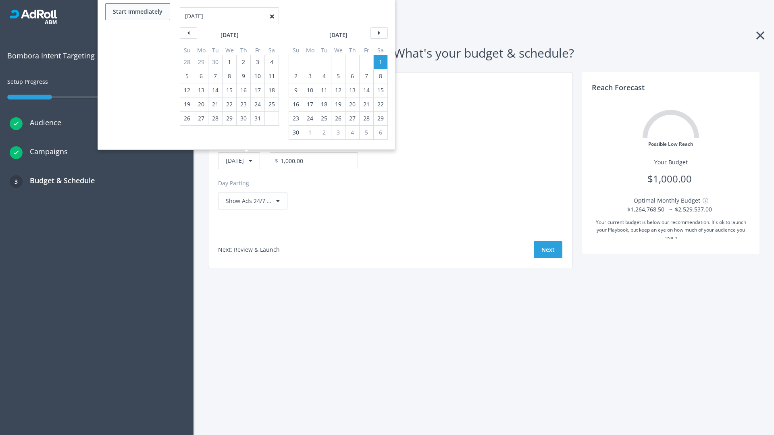
click at [137, 12] on button "Start Immediately" at bounding box center [137, 11] width 65 height 17
type input "[DATE]"
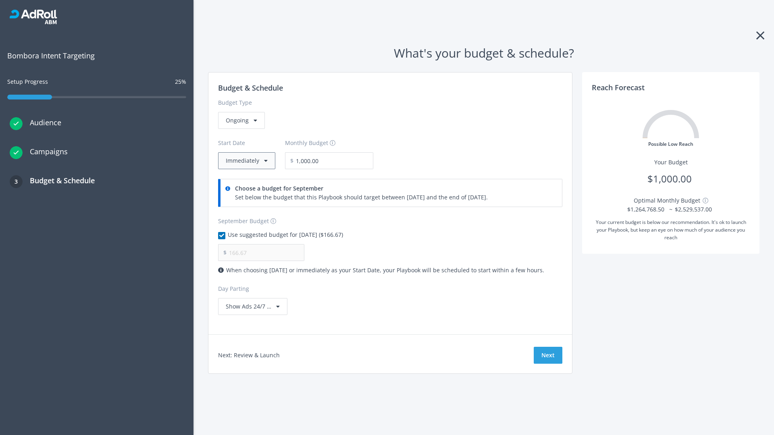
click at [246, 161] on button "Immediately" at bounding box center [246, 160] width 57 height 17
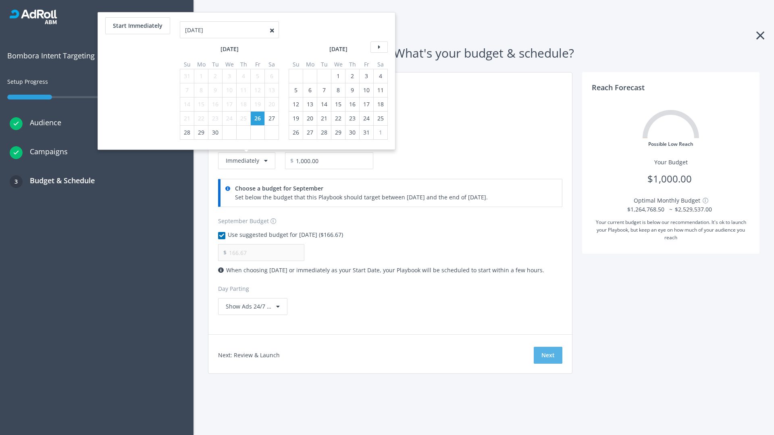
click at [548, 356] on button "Next" at bounding box center [548, 355] width 29 height 17
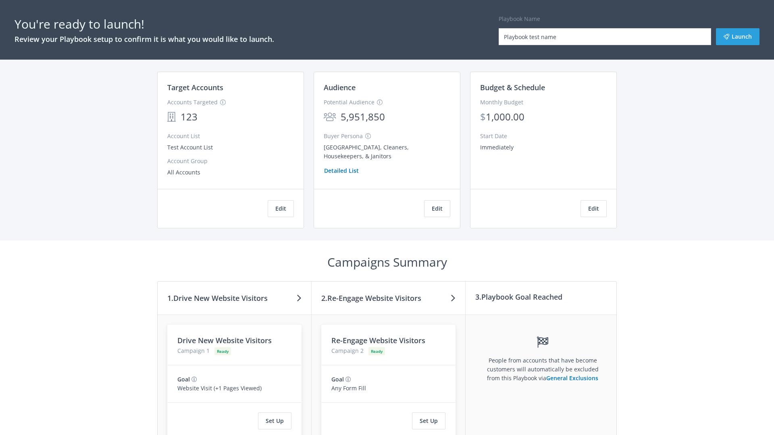
type input "Playbook test name"
click at [738, 37] on button "Launch" at bounding box center [738, 36] width 44 height 17
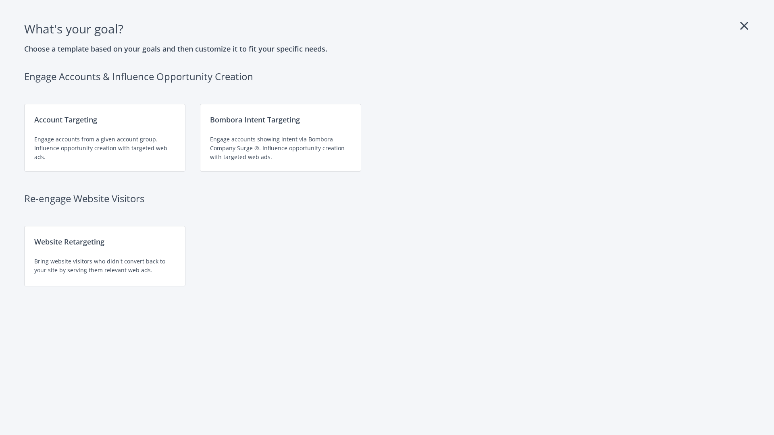
click at [105, 256] on div "Website Retargeting Bring website visitors who didn't convert back to your site…" at bounding box center [104, 256] width 161 height 60
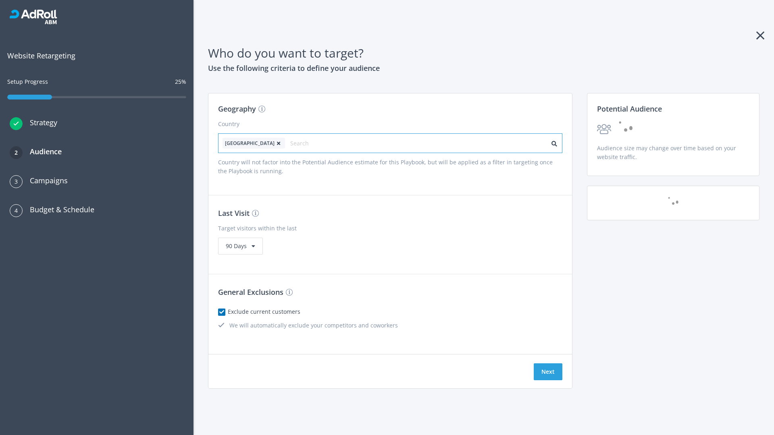
click at [304, 143] on input "text" at bounding box center [326, 143] width 72 height 11
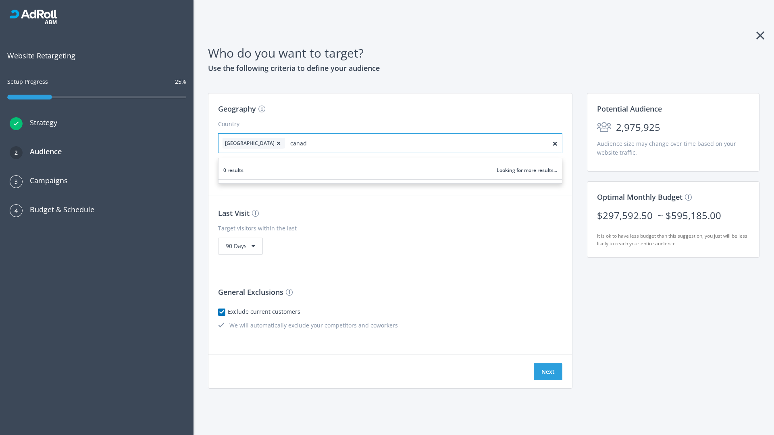
type input "[GEOGRAPHIC_DATA]"
checkbox input "true"
click at [275, 143] on icon at bounding box center [279, 143] width 8 height 5
click at [548, 372] on button "Next" at bounding box center [548, 372] width 29 height 17
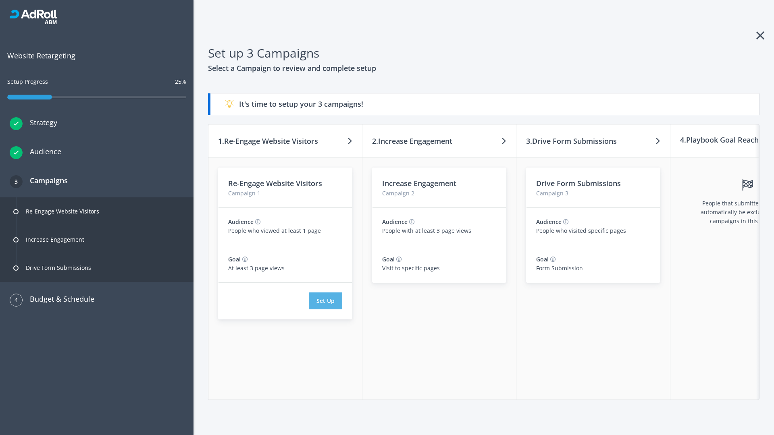
click at [325, 301] on button "Set Up" at bounding box center [325, 301] width 33 height 17
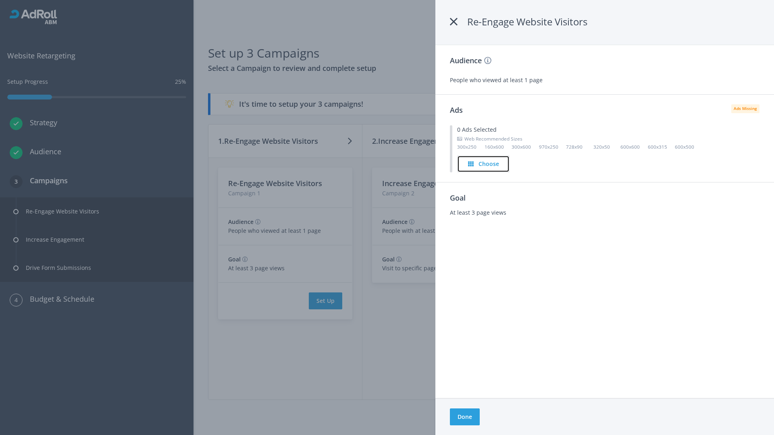
click at [483, 164] on h4 "Choose" at bounding box center [489, 164] width 21 height 9
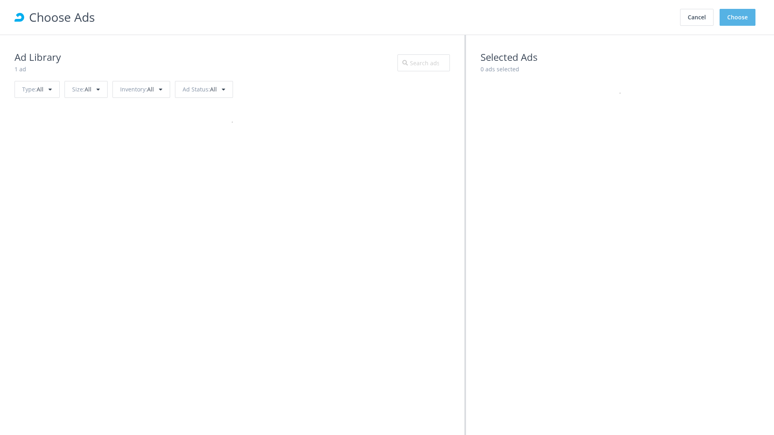
click at [738, 17] on button "Choose" at bounding box center [738, 17] width 36 height 17
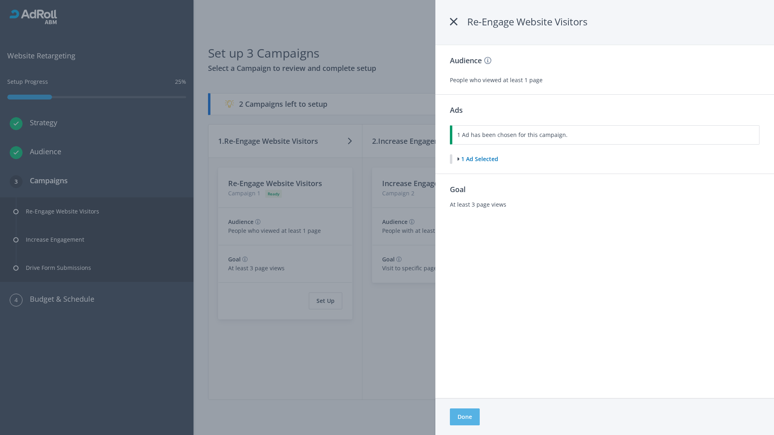
click at [465, 417] on button "Done" at bounding box center [465, 417] width 30 height 17
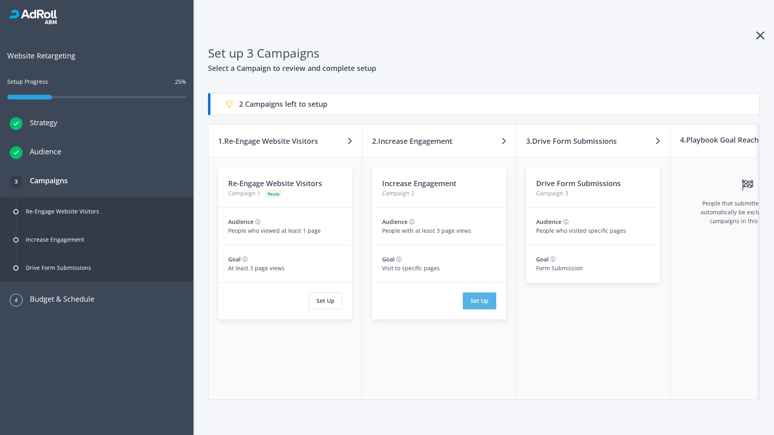
click at [479, 301] on button "Set Up" at bounding box center [479, 301] width 33 height 17
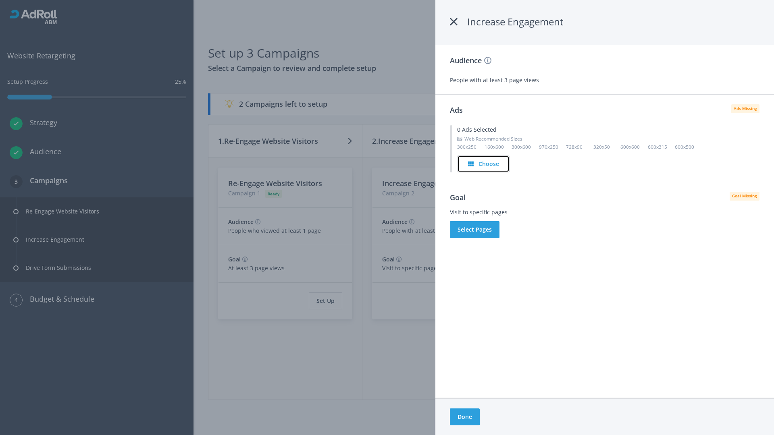
click at [484, 164] on h4 "Choose" at bounding box center [489, 164] width 21 height 9
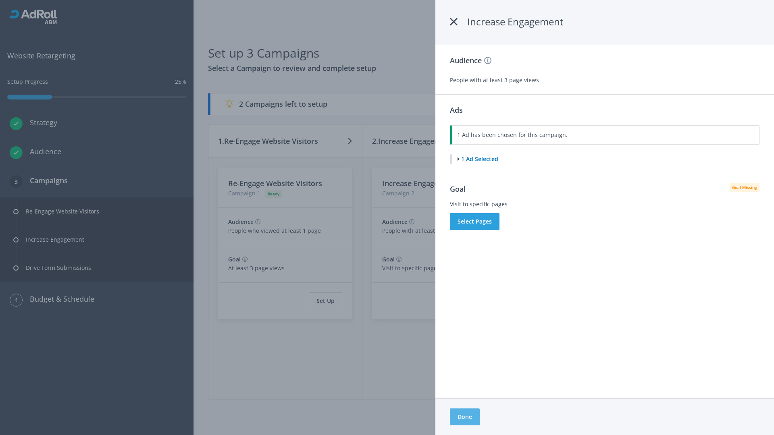
click at [465, 417] on button "Done" at bounding box center [465, 417] width 30 height 17
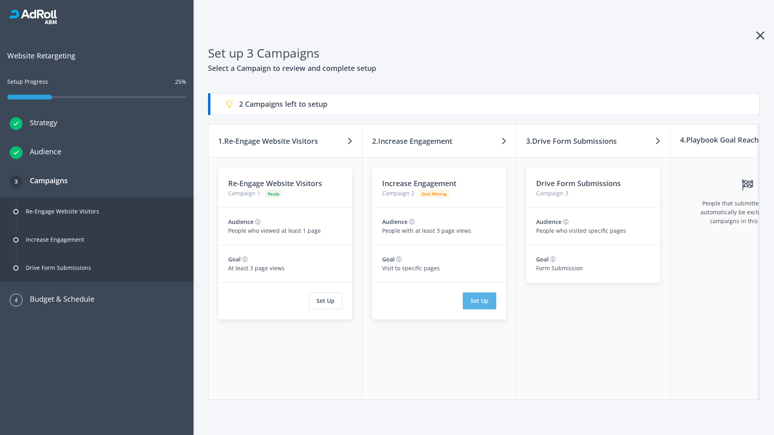
click at [479, 301] on button "Set Up" at bounding box center [479, 301] width 33 height 17
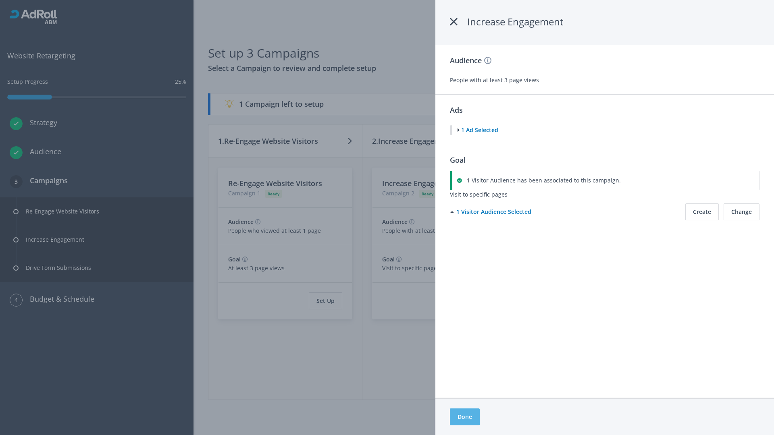
click at [465, 417] on button "Done" at bounding box center [465, 417] width 30 height 17
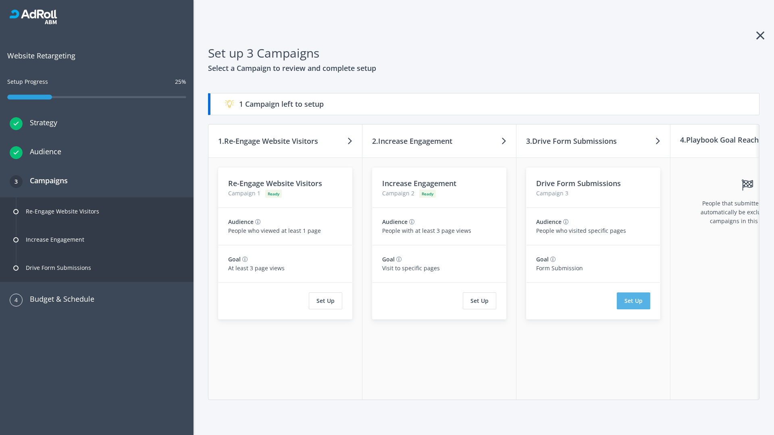
click at [633, 301] on button "Set Up" at bounding box center [633, 301] width 33 height 17
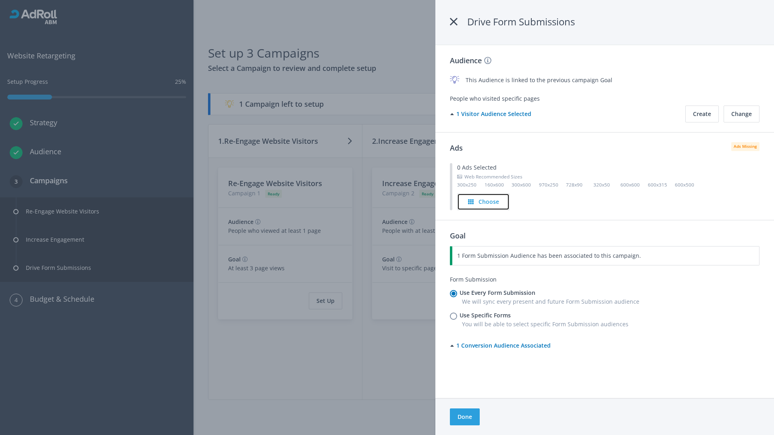
click at [483, 202] on h4 "Choose" at bounding box center [489, 202] width 21 height 9
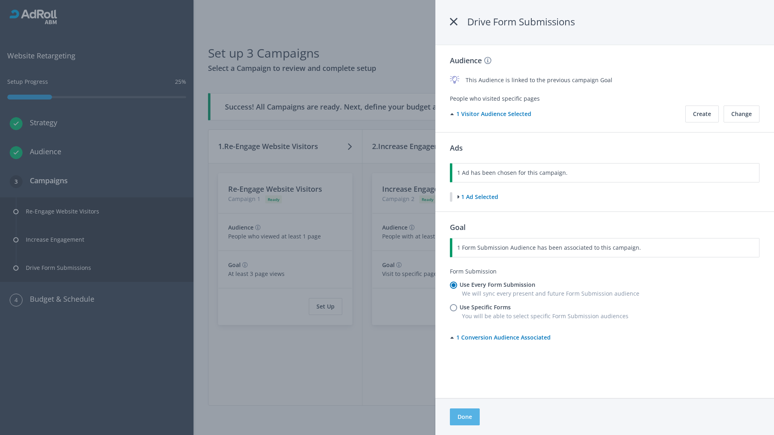
click at [465, 417] on button "Done" at bounding box center [465, 417] width 30 height 17
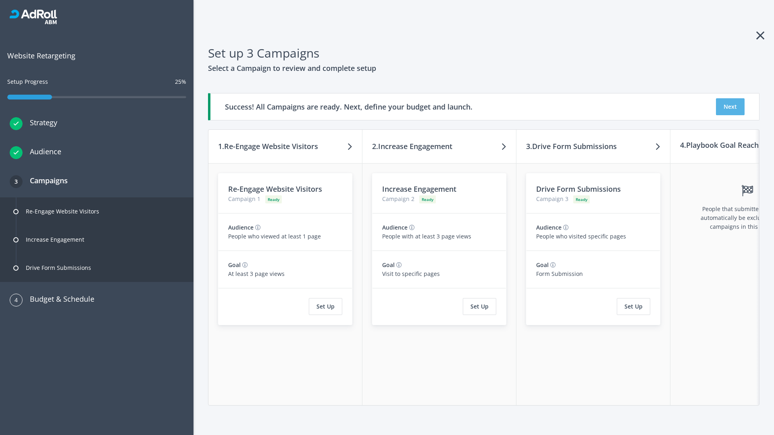
click at [730, 107] on button "Next" at bounding box center [730, 106] width 29 height 17
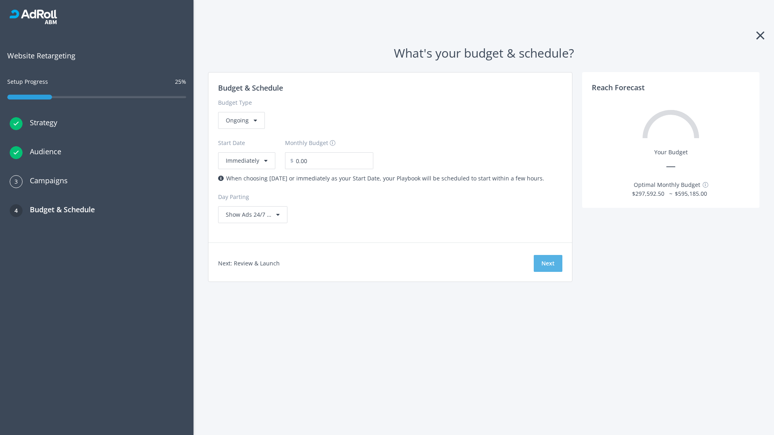
click at [548, 264] on button "Next" at bounding box center [548, 263] width 29 height 17
click at [241, 129] on div "Ongoing" at bounding box center [241, 120] width 47 height 17
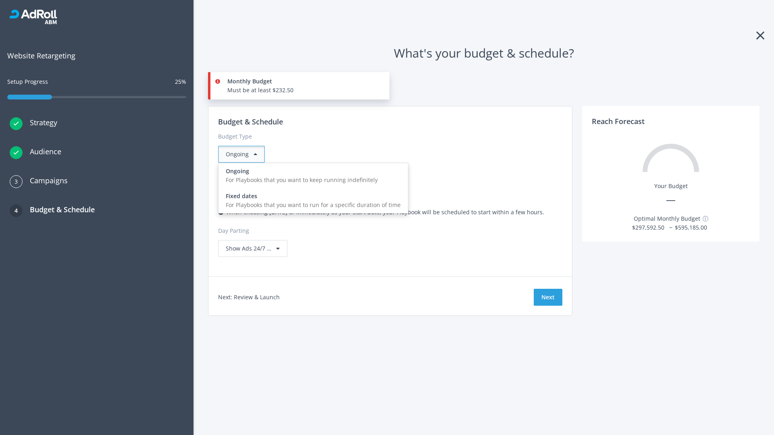
click at [311, 201] on div "For Playbooks that you want to run for a specific duration of time" at bounding box center [313, 205] width 175 height 9
click at [245, 154] on div "Ongoing" at bounding box center [241, 154] width 47 height 17
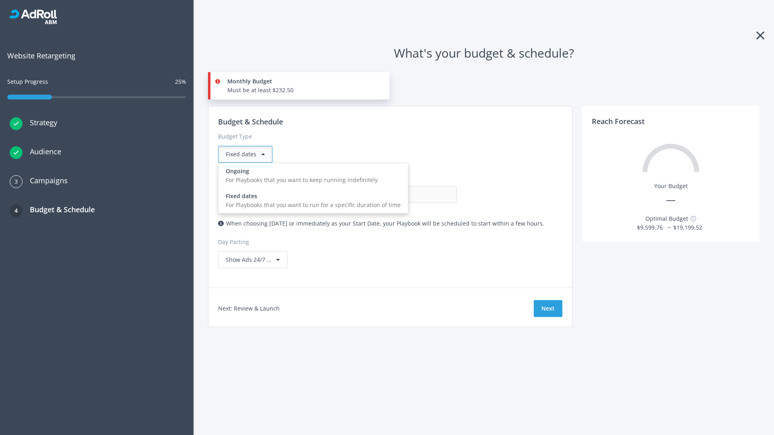
click at [311, 176] on div "For Playbooks that you want to keep running indefinitely" at bounding box center [313, 180] width 175 height 9
click at [377, 195] on input "0.00" at bounding box center [417, 194] width 80 height 17
click at [377, 195] on input "1.00" at bounding box center [417, 194] width 80 height 17
type input "1,000.00"
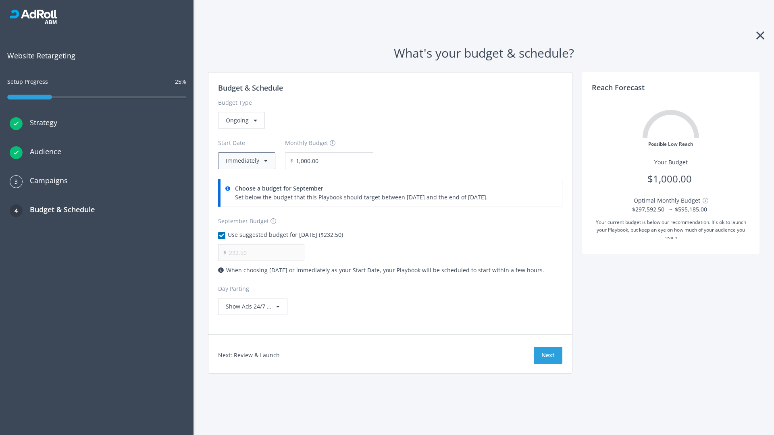
click at [246, 161] on button "Immediately" at bounding box center [246, 160] width 57 height 17
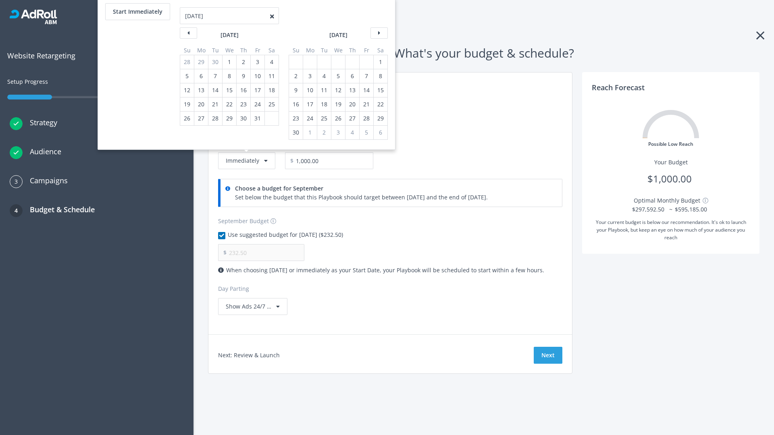
click at [295, 76] on div "2" at bounding box center [296, 76] width 10 height 14
type input "966.67"
click at [380, 62] on div "1" at bounding box center [380, 62] width 10 height 14
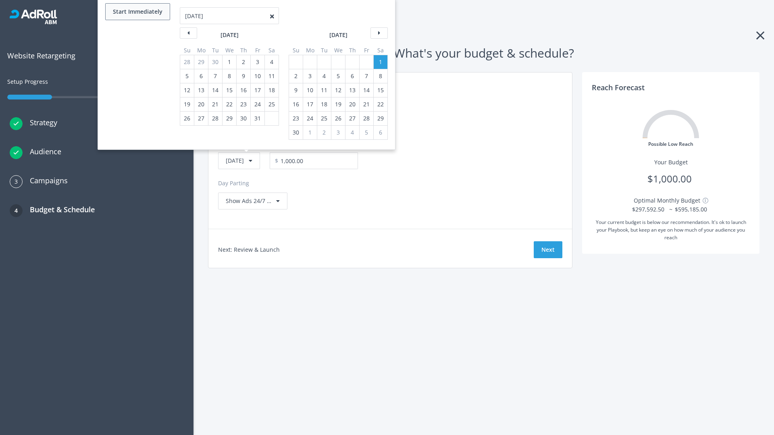
click at [137, 12] on button "Start Immediately" at bounding box center [137, 11] width 65 height 17
type input "[DATE]"
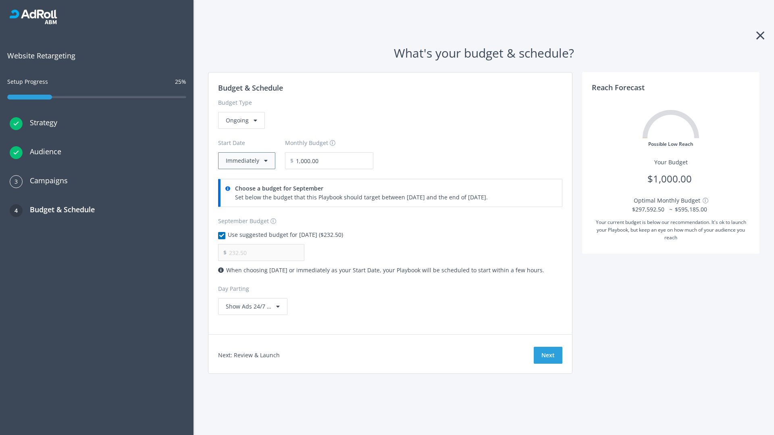
click at [246, 161] on button "Immediately" at bounding box center [246, 160] width 57 height 17
click at [548, 356] on button "Next" at bounding box center [548, 355] width 29 height 17
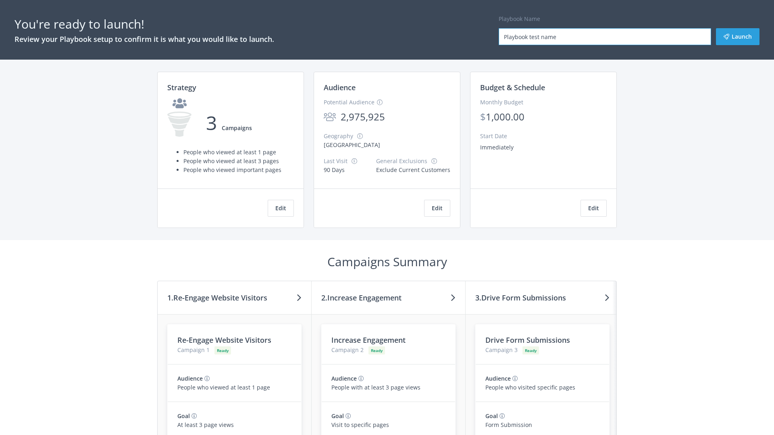
type input "Playbook test name"
click at [738, 37] on button "Launch" at bounding box center [738, 36] width 44 height 17
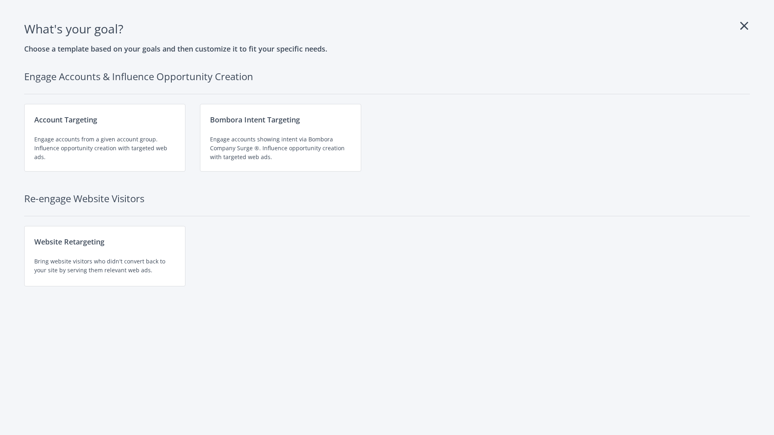
click at [105, 256] on div "Website Retargeting Bring website visitors who didn't convert back to your site…" at bounding box center [104, 256] width 161 height 60
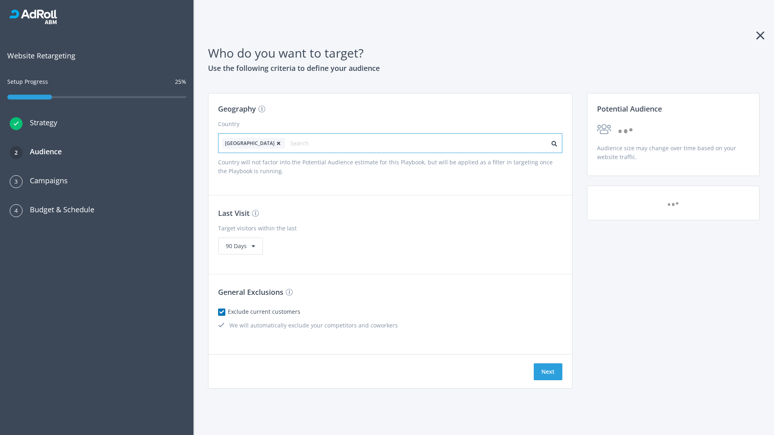
click at [304, 143] on input "text" at bounding box center [326, 143] width 72 height 11
type input "[GEOGRAPHIC_DATA]"
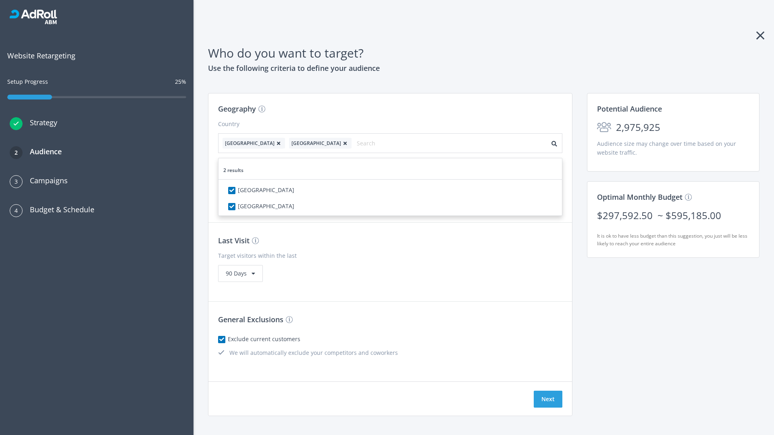
click at [275, 143] on icon at bounding box center [279, 143] width 8 height 5
click at [548, 391] on button "Next" at bounding box center [548, 399] width 29 height 17
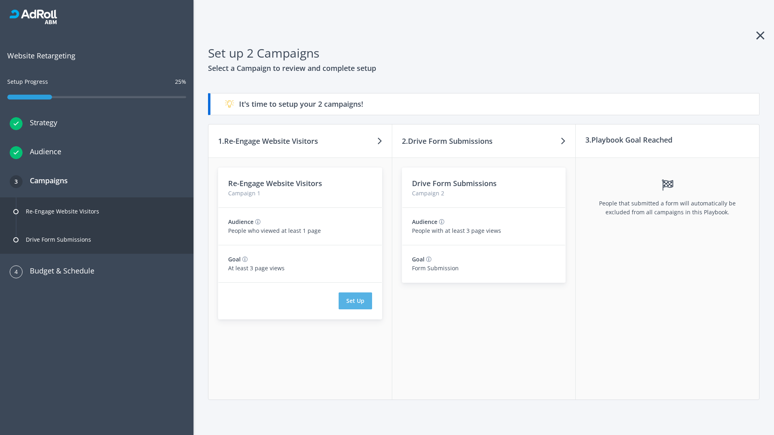
click at [355, 301] on button "Set Up" at bounding box center [355, 301] width 33 height 17
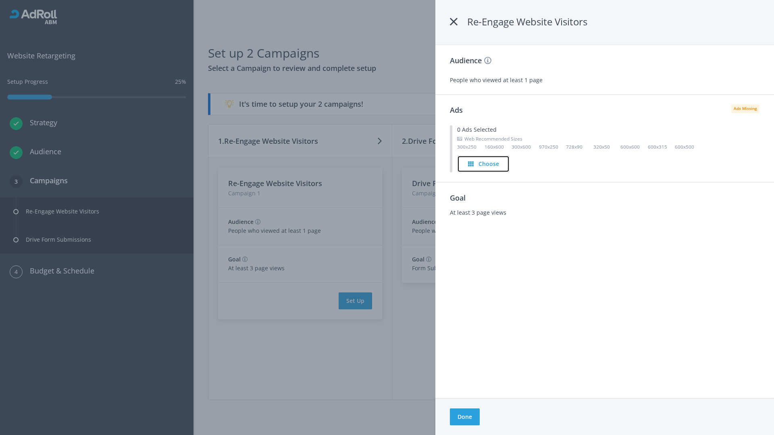
click at [484, 164] on h4 "Choose" at bounding box center [489, 164] width 21 height 9
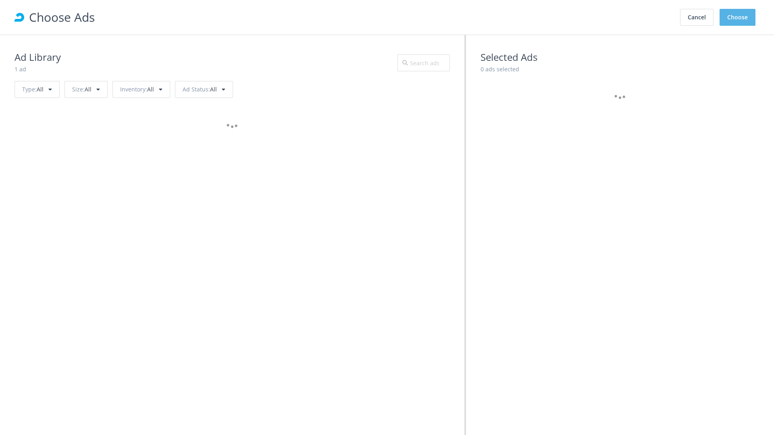
click at [738, 17] on button "Choose" at bounding box center [738, 17] width 36 height 17
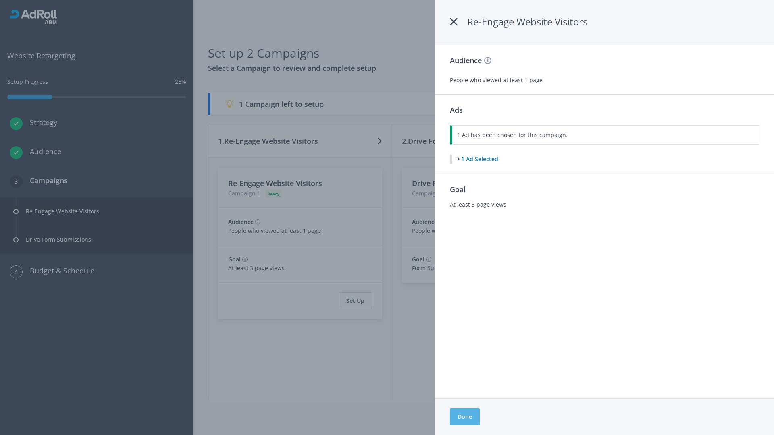
click at [465, 417] on button "Done" at bounding box center [465, 417] width 30 height 17
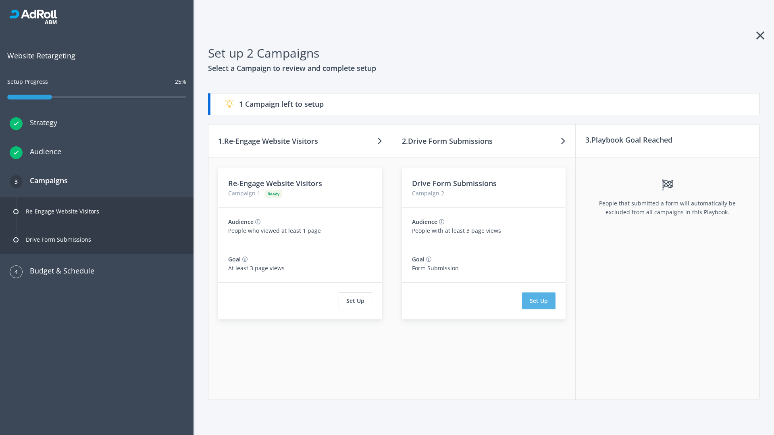
click at [539, 301] on button "Set Up" at bounding box center [538, 301] width 33 height 17
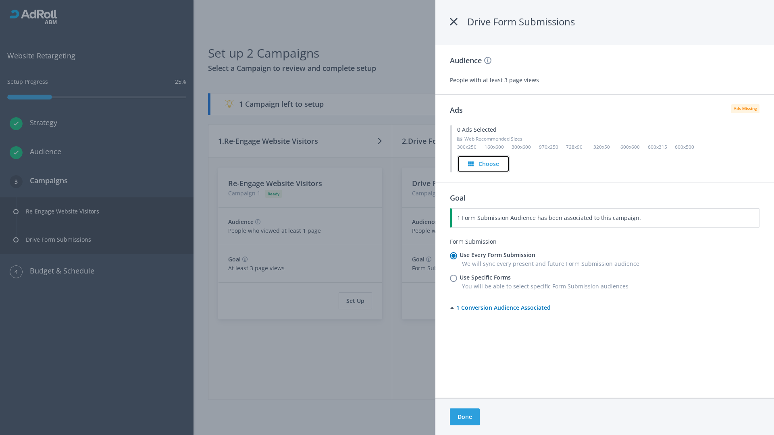
click at [484, 164] on h4 "Choose" at bounding box center [489, 164] width 21 height 9
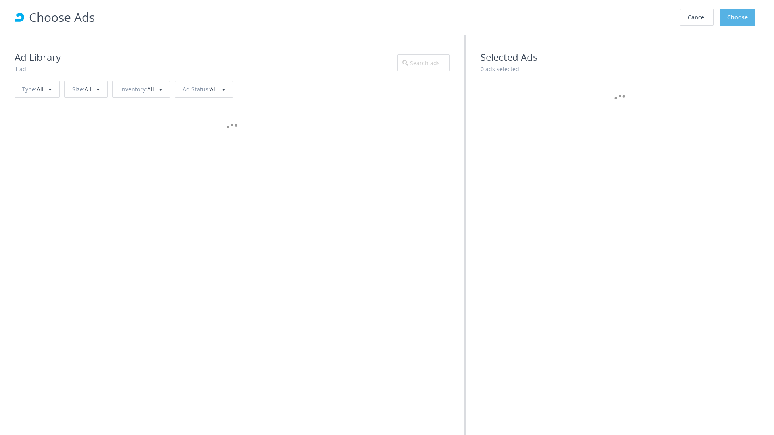
click at [738, 17] on button "Choose" at bounding box center [738, 17] width 36 height 17
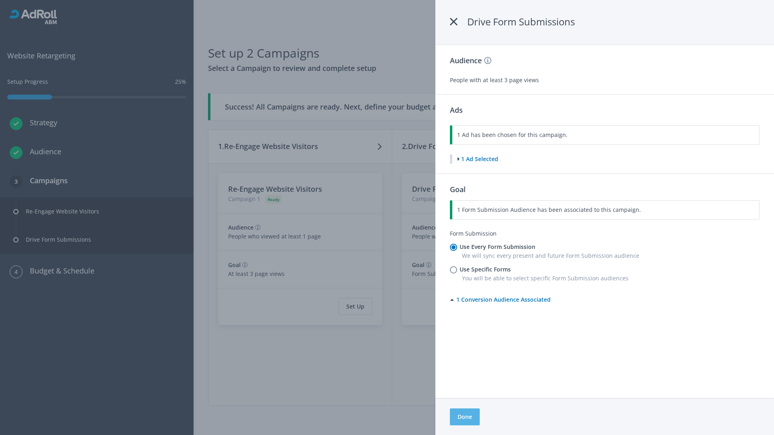
click at [465, 417] on button "Done" at bounding box center [465, 417] width 30 height 17
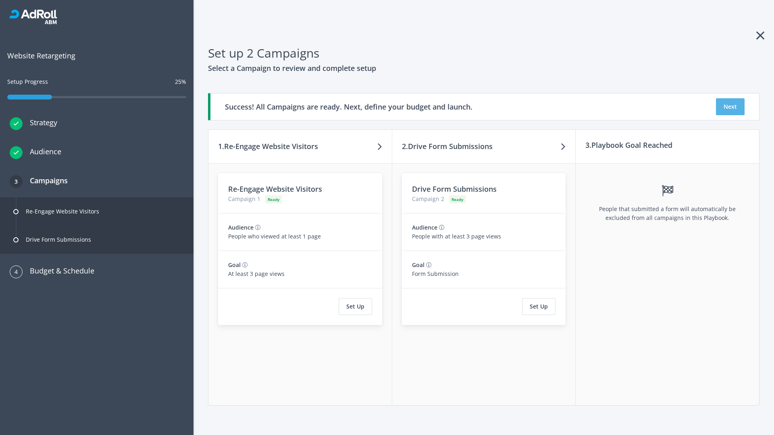
click at [730, 107] on button "Next" at bounding box center [730, 106] width 29 height 17
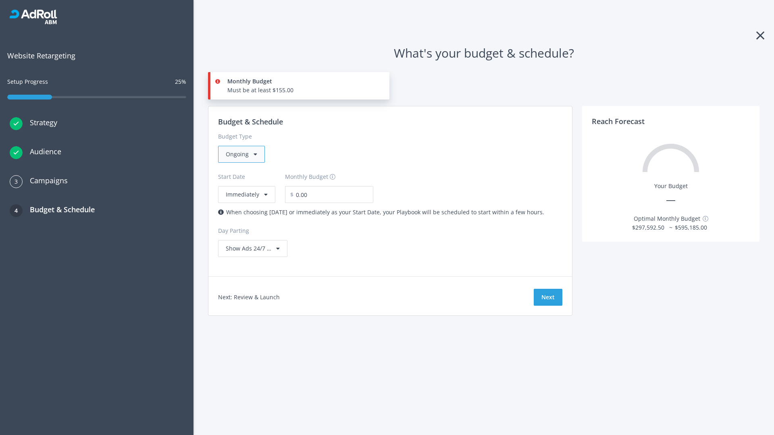
click at [241, 154] on div "Ongoing" at bounding box center [241, 154] width 47 height 17
click at [311, 201] on div "For Playbooks that you want to run for a specific duration of time" at bounding box center [313, 205] width 175 height 9
click at [245, 154] on div "Ongoing" at bounding box center [241, 154] width 47 height 17
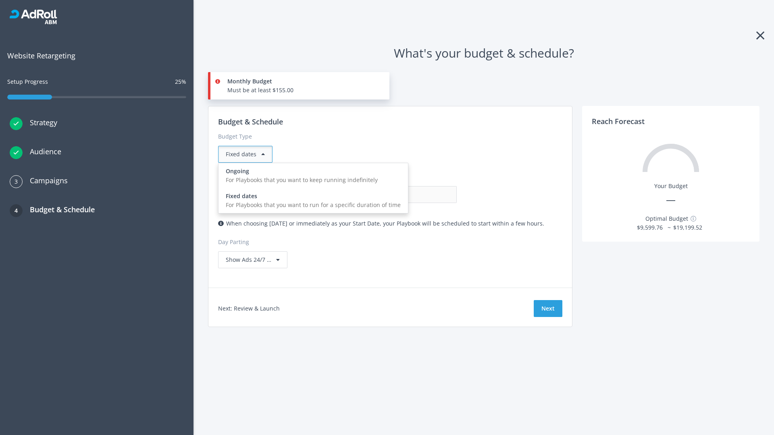
click at [311, 176] on div "For Playbooks that you want to keep running indefinitely" at bounding box center [313, 180] width 175 height 9
click at [377, 195] on input "0.00" at bounding box center [417, 194] width 80 height 17
click at [377, 195] on input "1.00" at bounding box center [417, 194] width 80 height 17
type input "1,000.00"
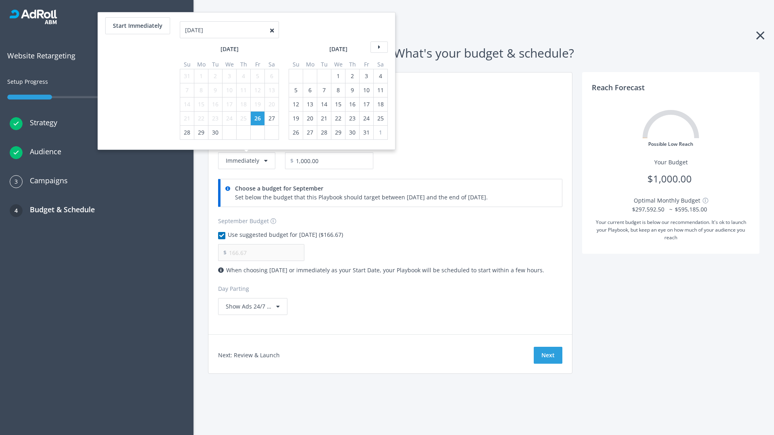
click at [378, 47] on icon at bounding box center [379, 47] width 17 height 11
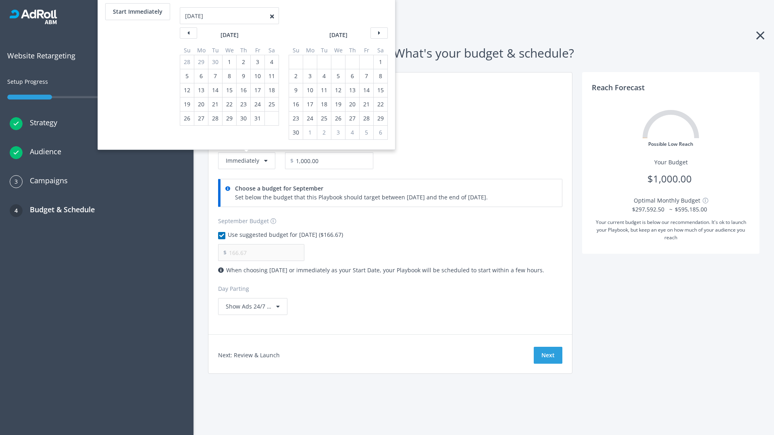
click at [295, 76] on div "2" at bounding box center [296, 76] width 10 height 14
type input "966.67"
click at [380, 62] on div "1" at bounding box center [380, 62] width 10 height 14
click at [137, 12] on button "Start Immediately" at bounding box center [137, 11] width 65 height 17
type input "[DATE]"
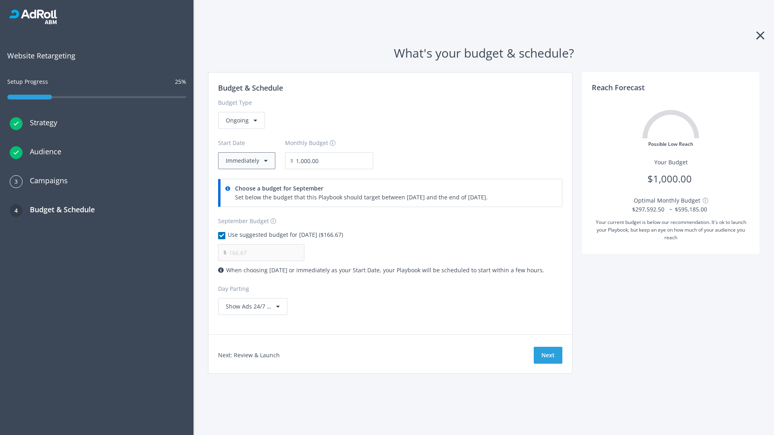
click at [246, 161] on button "Immediately" at bounding box center [246, 160] width 57 height 17
click at [548, 356] on button "Next" at bounding box center [548, 355] width 29 height 17
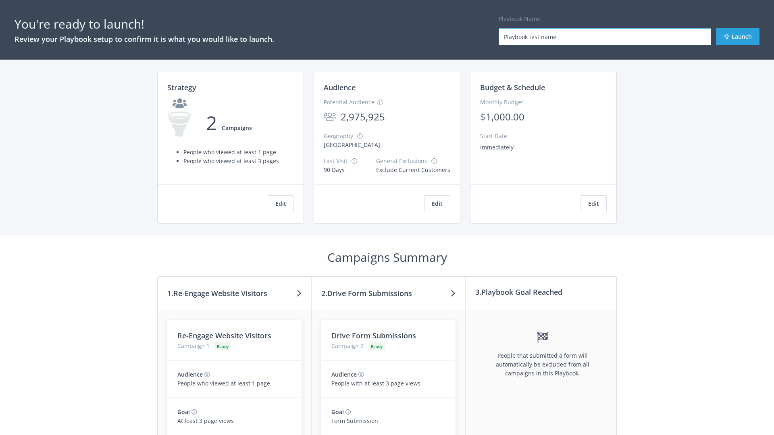
type input "Playbook test name"
click at [738, 37] on button "Launch" at bounding box center [738, 36] width 44 height 17
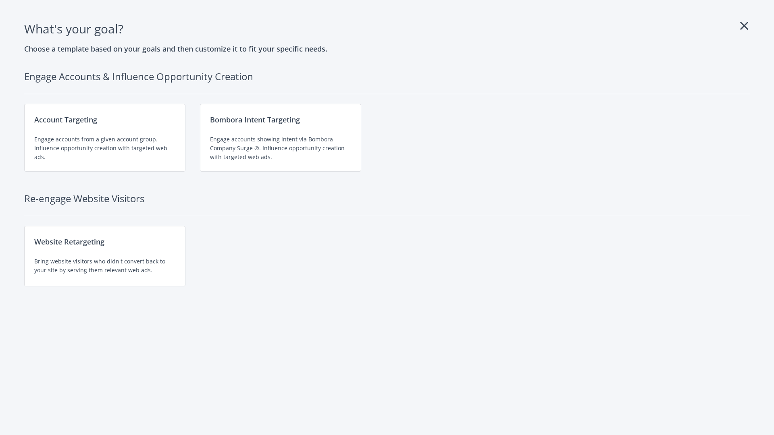
click at [105, 256] on div "Website Retargeting Bring website visitors who didn't convert back to your site…" at bounding box center [104, 256] width 161 height 60
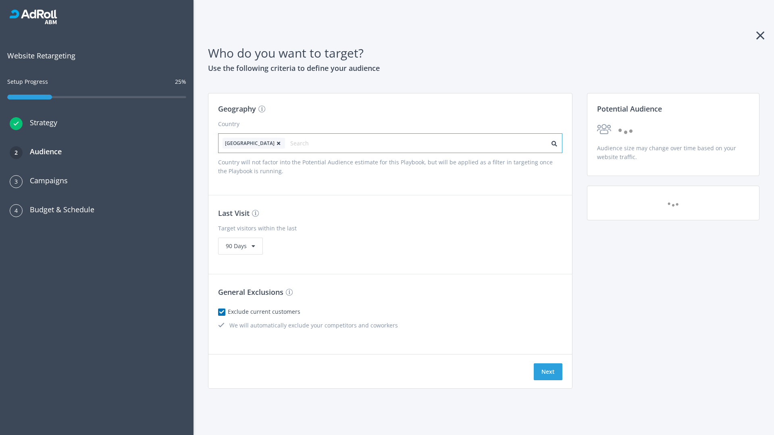
click at [304, 143] on input "text" at bounding box center [326, 143] width 72 height 11
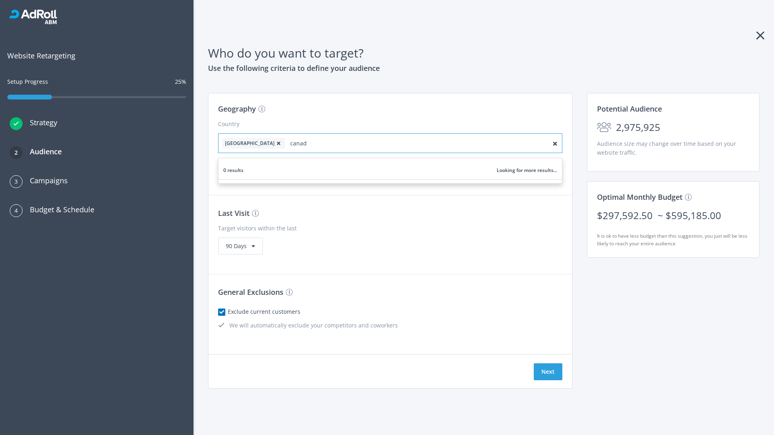
type input "[GEOGRAPHIC_DATA]"
click at [275, 143] on icon at bounding box center [279, 143] width 8 height 5
click at [548, 372] on button "Next" at bounding box center [548, 372] width 29 height 17
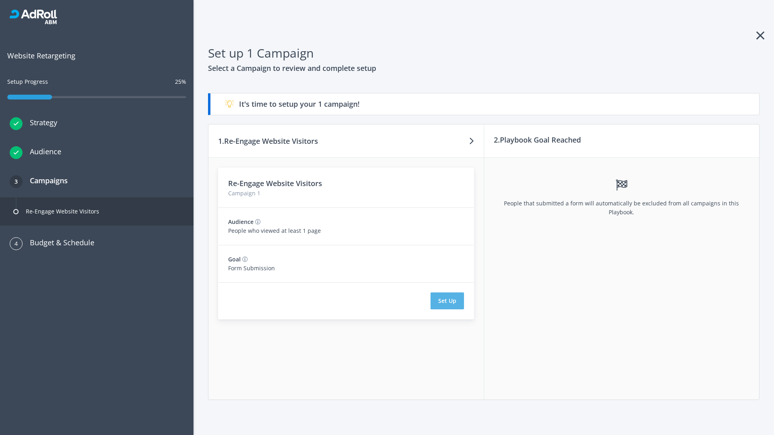
click at [447, 301] on button "Set Up" at bounding box center [447, 301] width 33 height 17
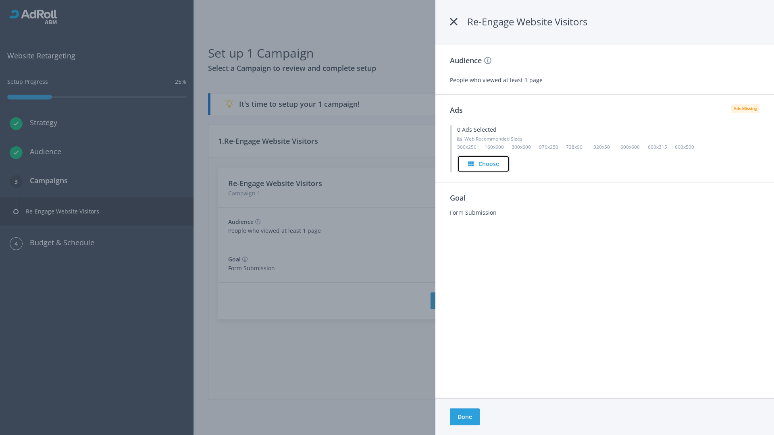
click at [484, 164] on h4 "Choose" at bounding box center [489, 164] width 21 height 9
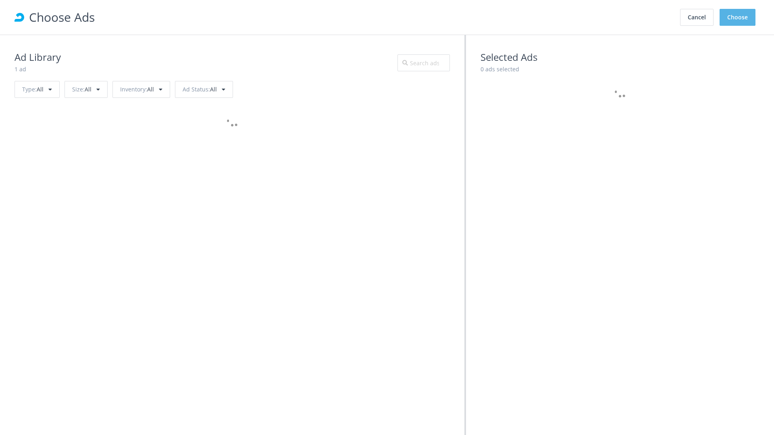
click at [738, 17] on button "Choose" at bounding box center [738, 17] width 36 height 17
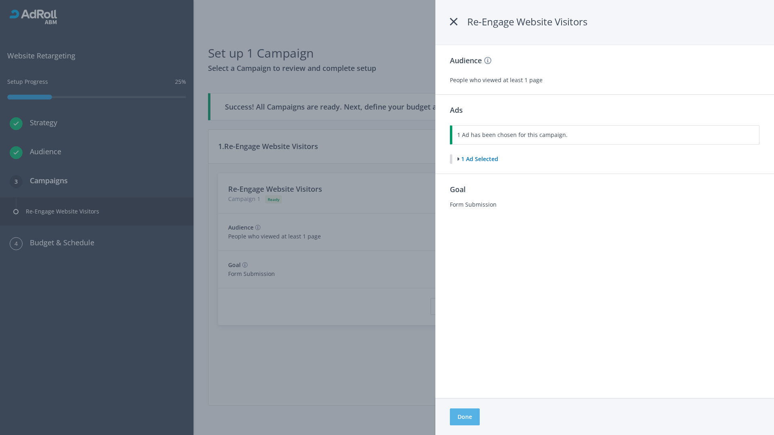
click at [465, 417] on button "Done" at bounding box center [465, 417] width 30 height 17
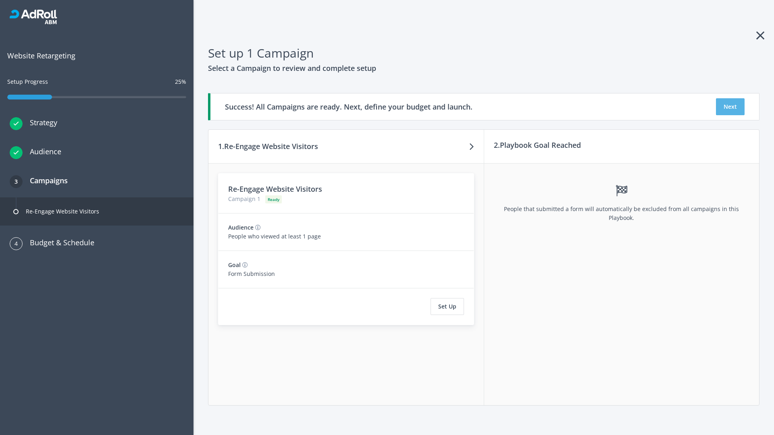
click at [730, 107] on button "Next" at bounding box center [730, 106] width 29 height 17
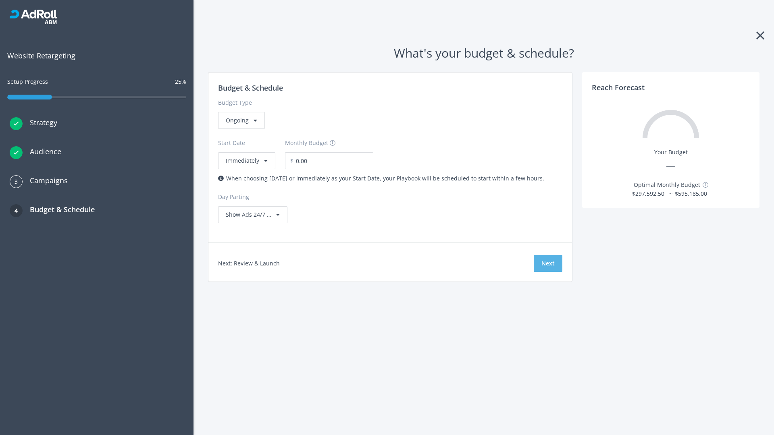
click at [548, 264] on button "Next" at bounding box center [548, 263] width 29 height 17
click at [241, 129] on div "Ongoing" at bounding box center [241, 120] width 47 height 17
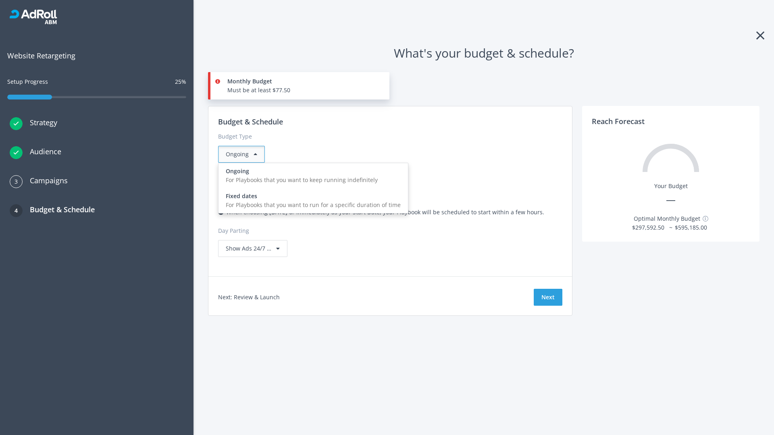
click at [311, 201] on div "For Playbooks that you want to run for a specific duration of time" at bounding box center [313, 205] width 175 height 9
click at [245, 154] on div "Ongoing" at bounding box center [241, 154] width 47 height 17
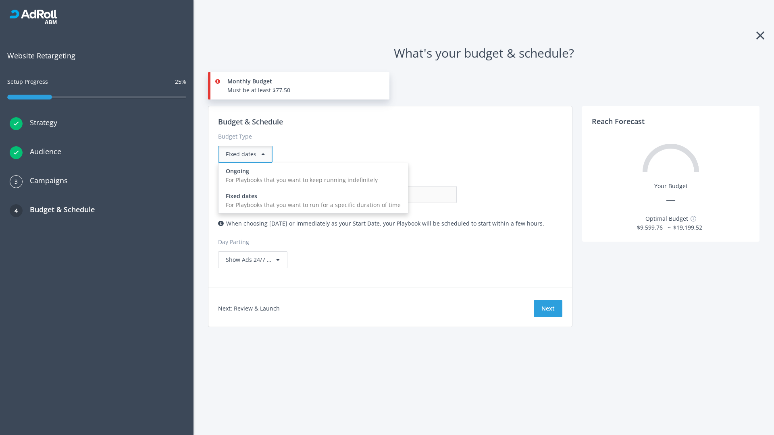
click at [311, 176] on div "For Playbooks that you want to keep running indefinitely" at bounding box center [313, 180] width 175 height 9
click at [377, 195] on input "0.00" at bounding box center [417, 194] width 80 height 17
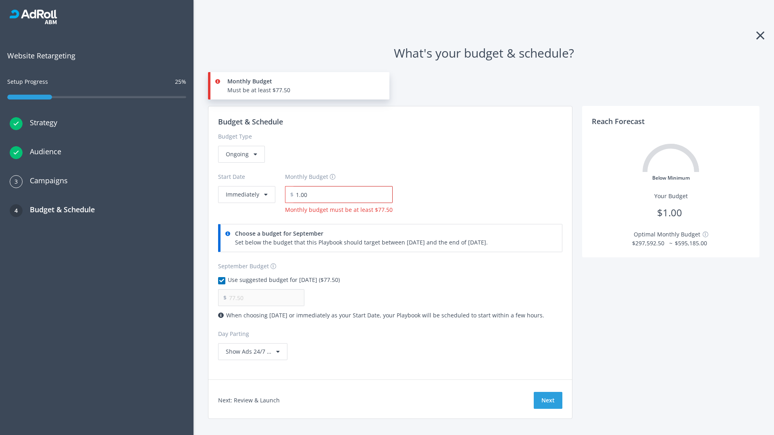
click at [340, 195] on input "1.00" at bounding box center [343, 194] width 99 height 17
type input "1,000.00"
click at [246, 186] on button "Immediately" at bounding box center [246, 194] width 57 height 17
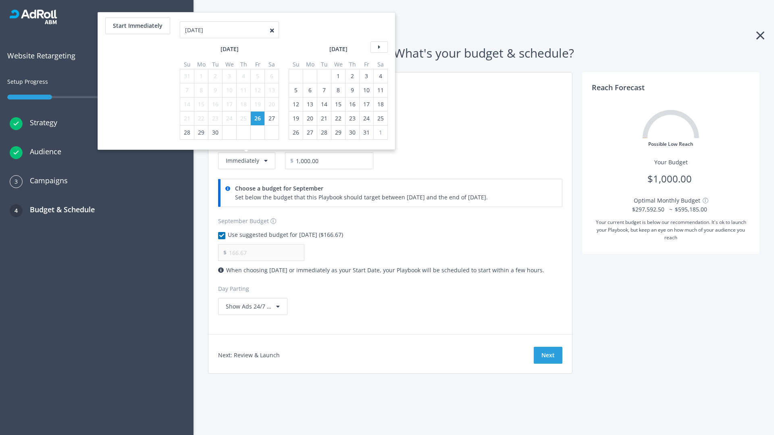
click at [378, 47] on icon at bounding box center [379, 47] width 17 height 11
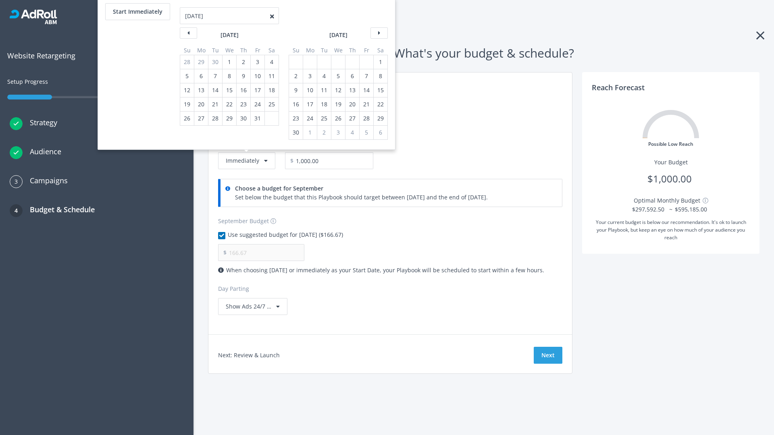
click at [295, 76] on div "2" at bounding box center [296, 76] width 10 height 14
type input "966.67"
click at [380, 62] on div "1" at bounding box center [380, 62] width 10 height 14
click at [137, 12] on button "Start Immediately" at bounding box center [137, 11] width 65 height 17
type input "09/26/2025"
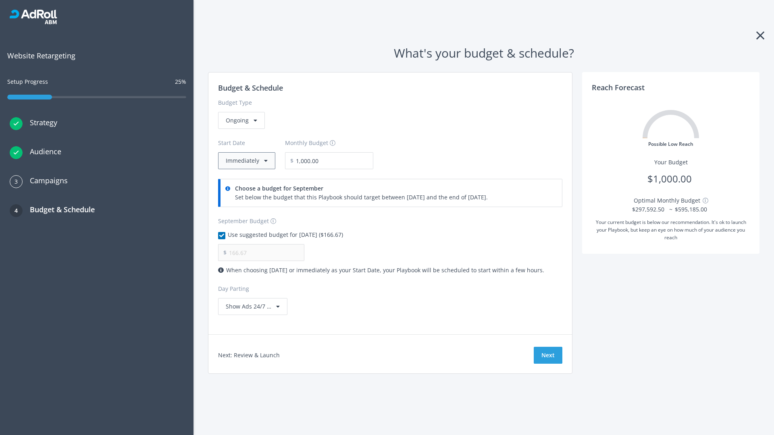
click at [246, 161] on button "Immediately" at bounding box center [246, 160] width 57 height 17
click at [548, 356] on button "Next" at bounding box center [548, 355] width 29 height 17
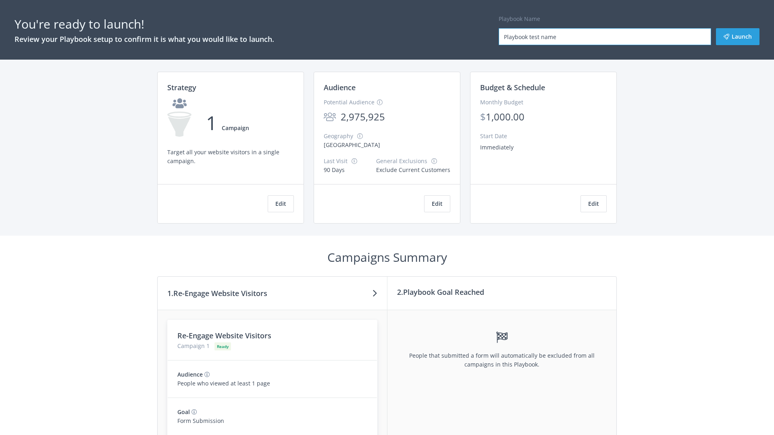
type input "Playbook test name"
click at [738, 37] on button "Launch" at bounding box center [738, 36] width 44 height 17
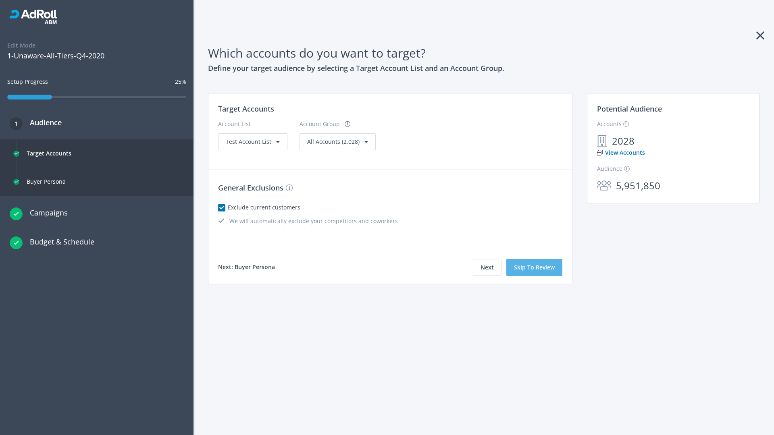
click at [535, 268] on button "Skip To Review" at bounding box center [534, 267] width 56 height 17
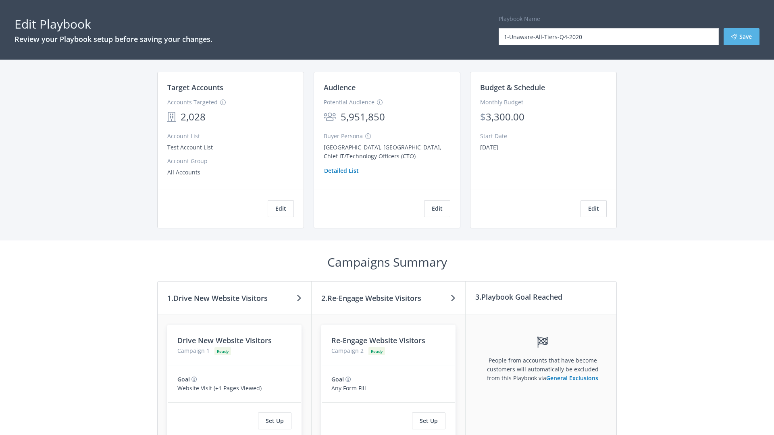
click at [742, 37] on button "Save" at bounding box center [742, 36] width 36 height 17
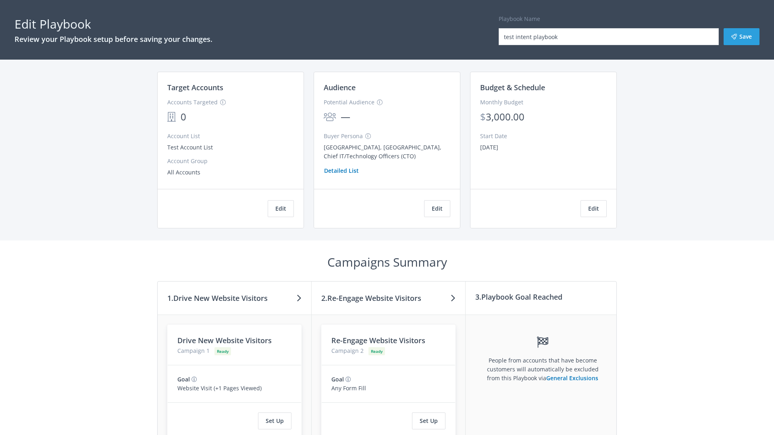
scroll to position [74, 0]
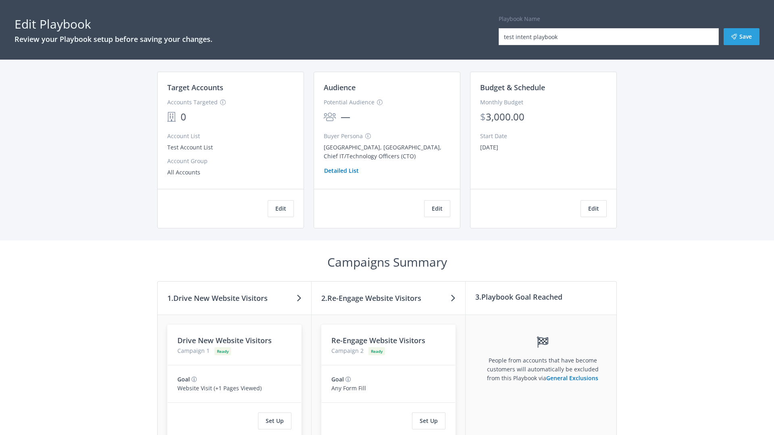
scroll to position [137, 0]
